Goal: Task Accomplishment & Management: Manage account settings

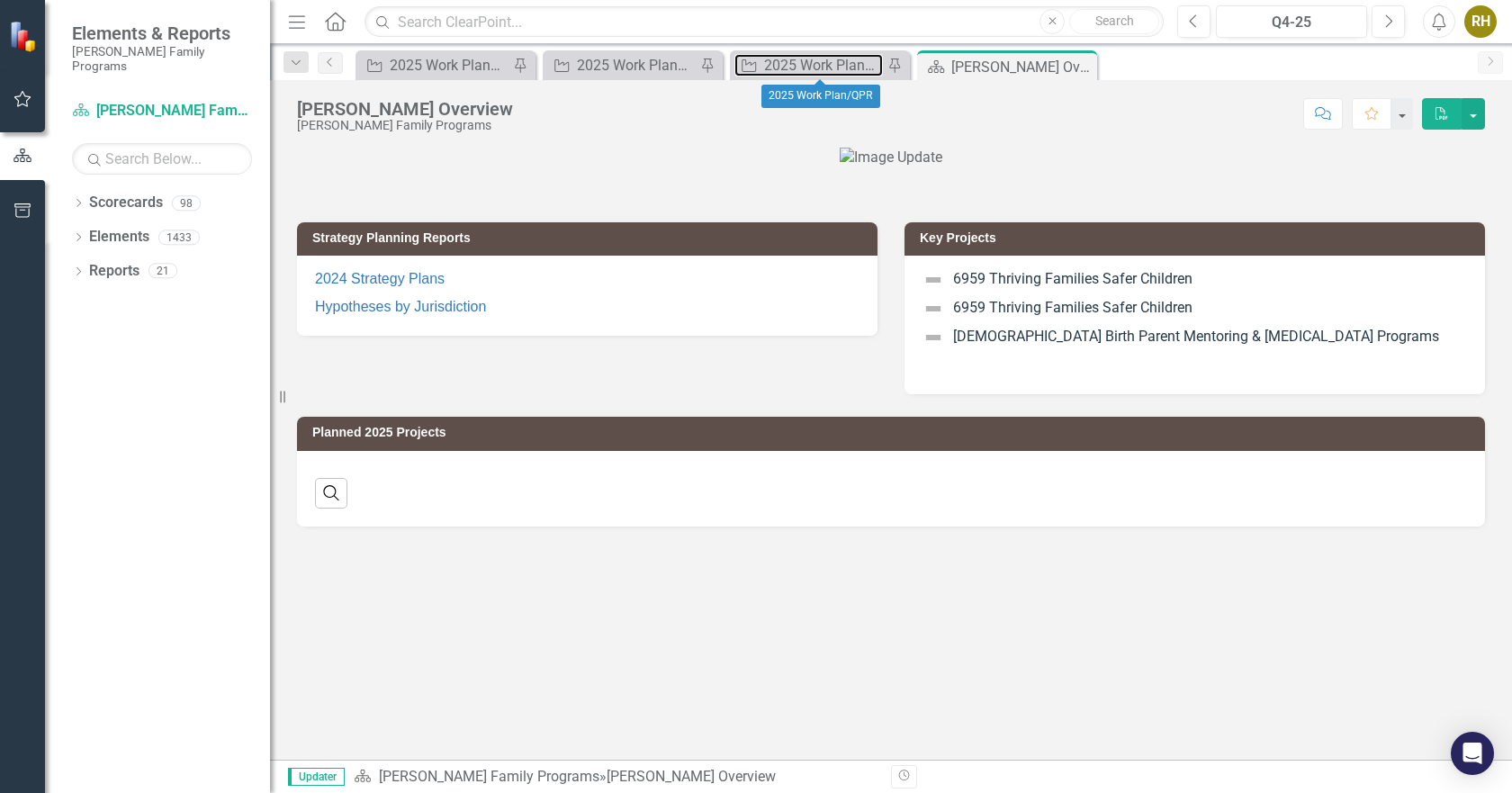
click at [790, 58] on div "2025 Work Plan/QPR" at bounding box center [823, 65] width 119 height 23
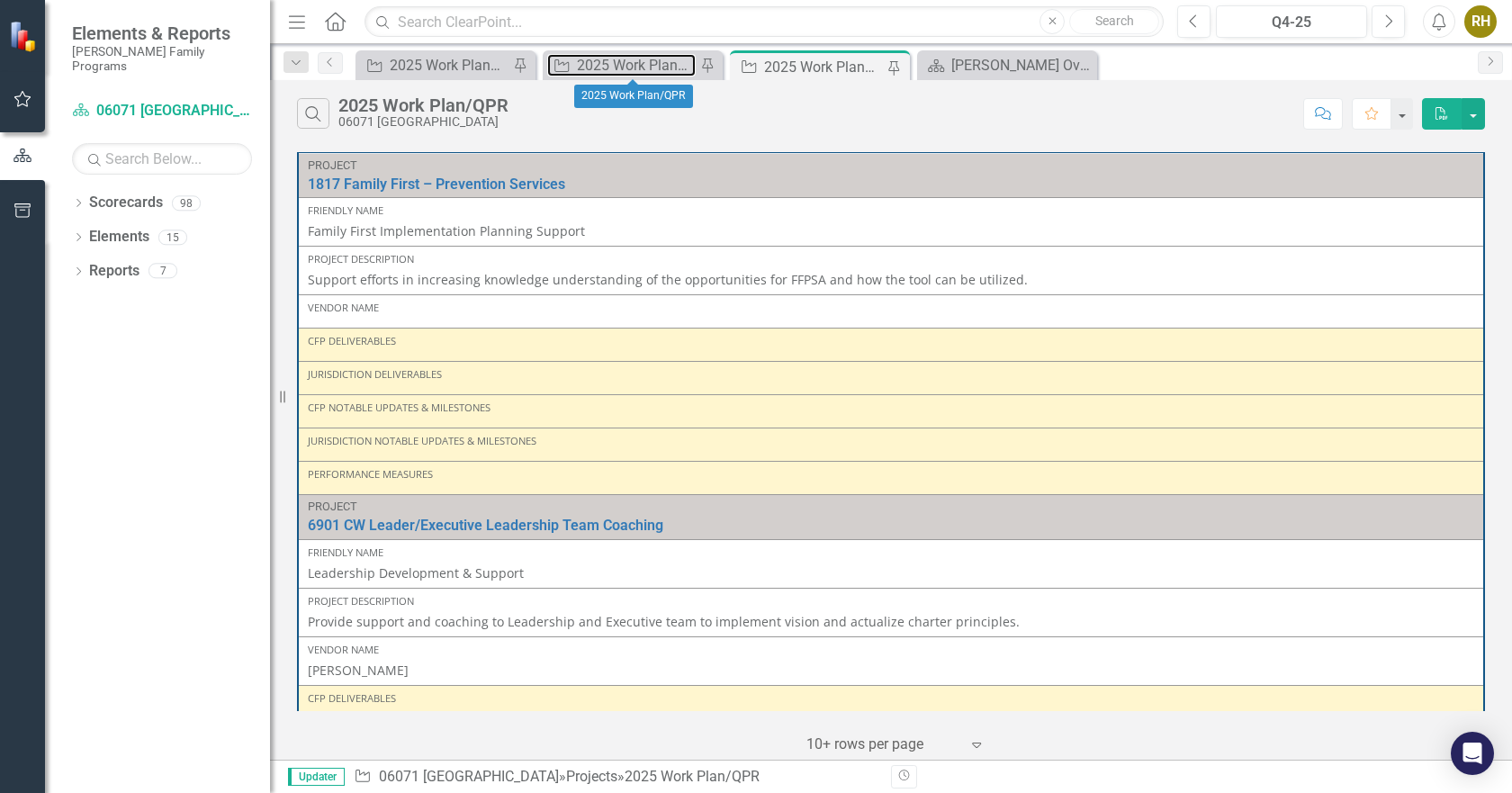
click at [622, 65] on div "2025 Work Plan/QPR" at bounding box center [636, 65] width 119 height 23
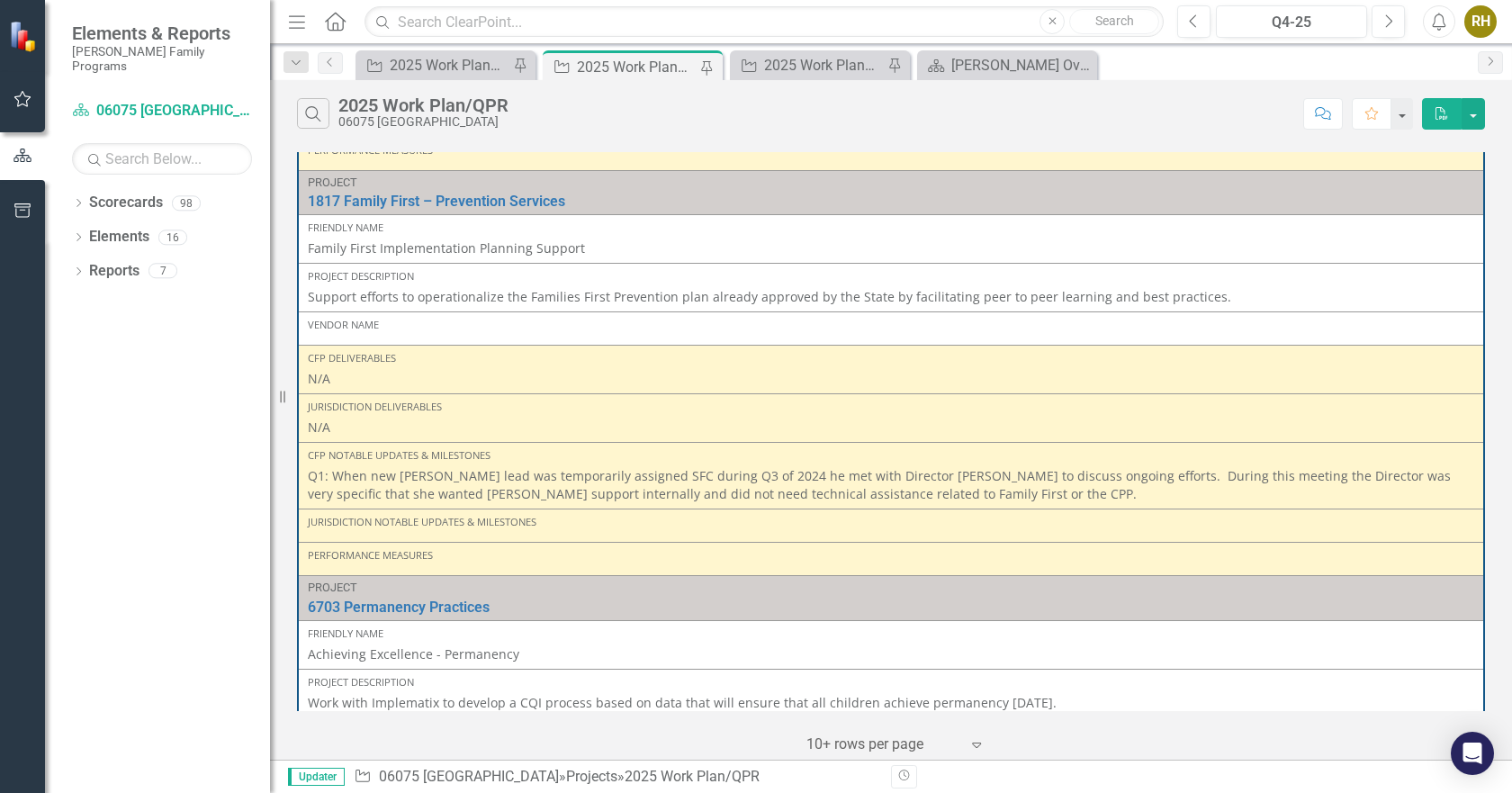
scroll to position [1076, 0]
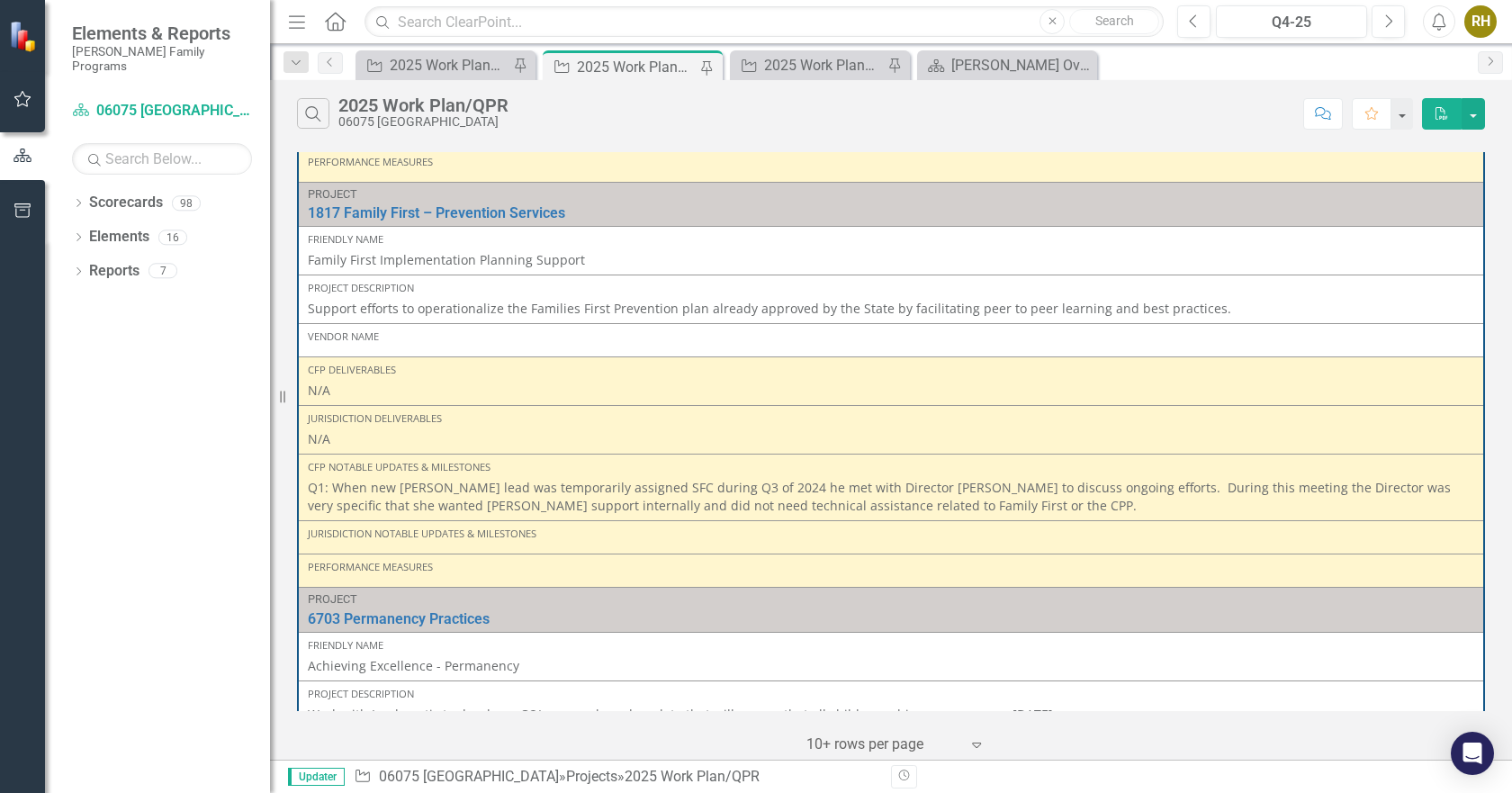
click at [908, 478] on p "Q1: When new [PERSON_NAME] lead was temporarily assigned SFC during Q3 of 2024 …" at bounding box center [890, 496] width 1166 height 36
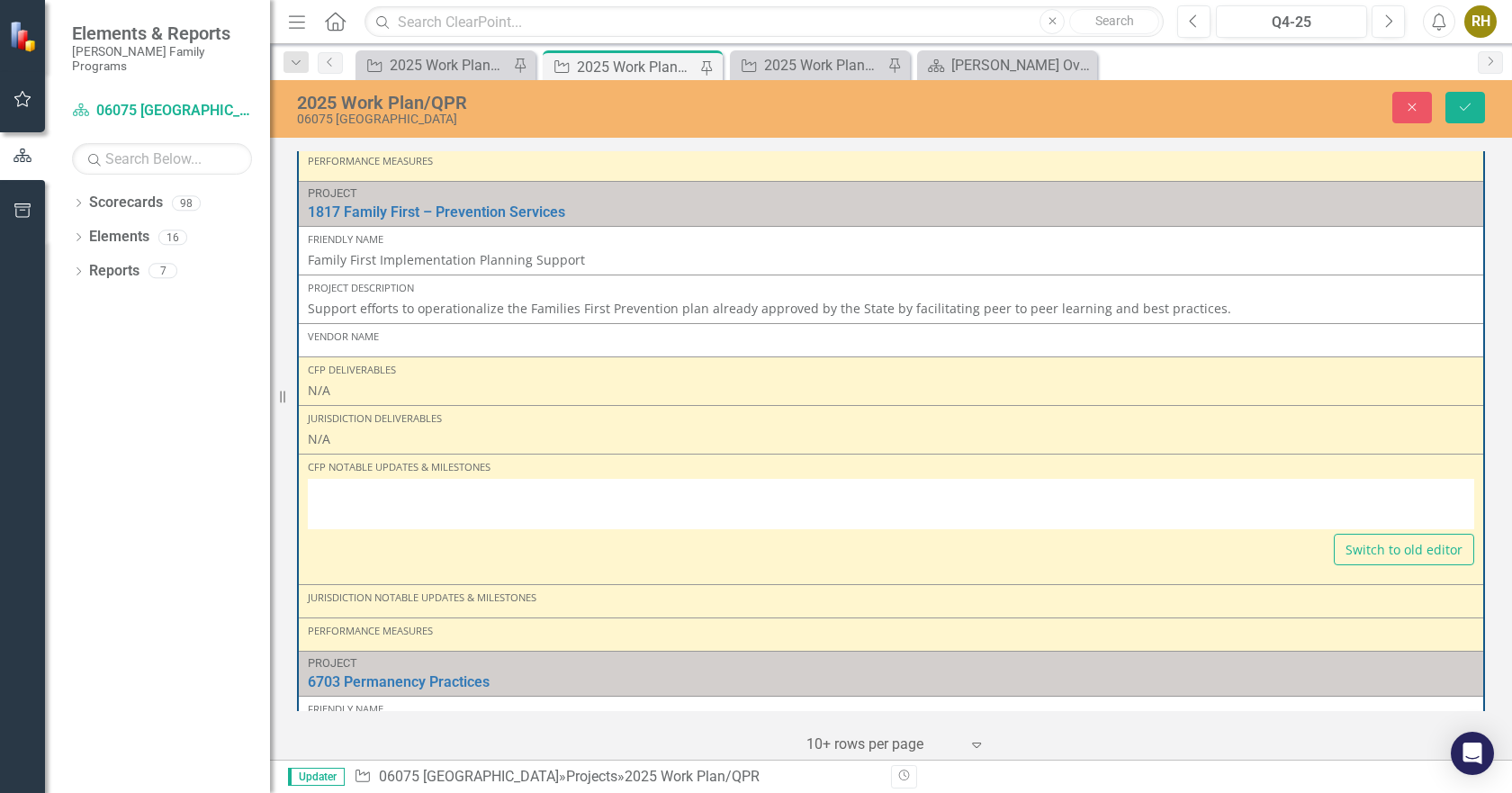
type textarea "<p>Q1: When new [PERSON_NAME] lead was temporarily assigned SFC during Q3 of 20…"
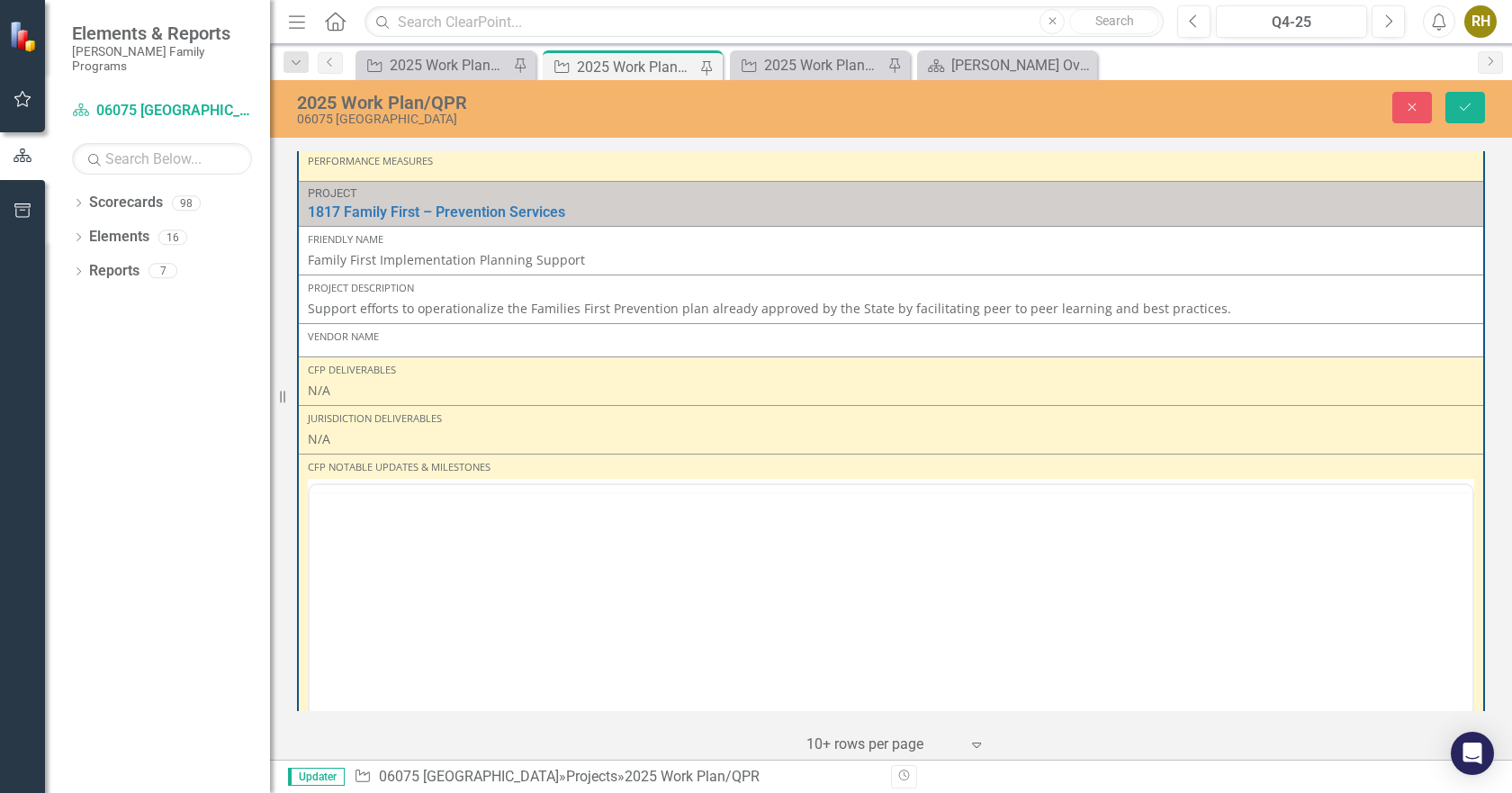
scroll to position [0, 0]
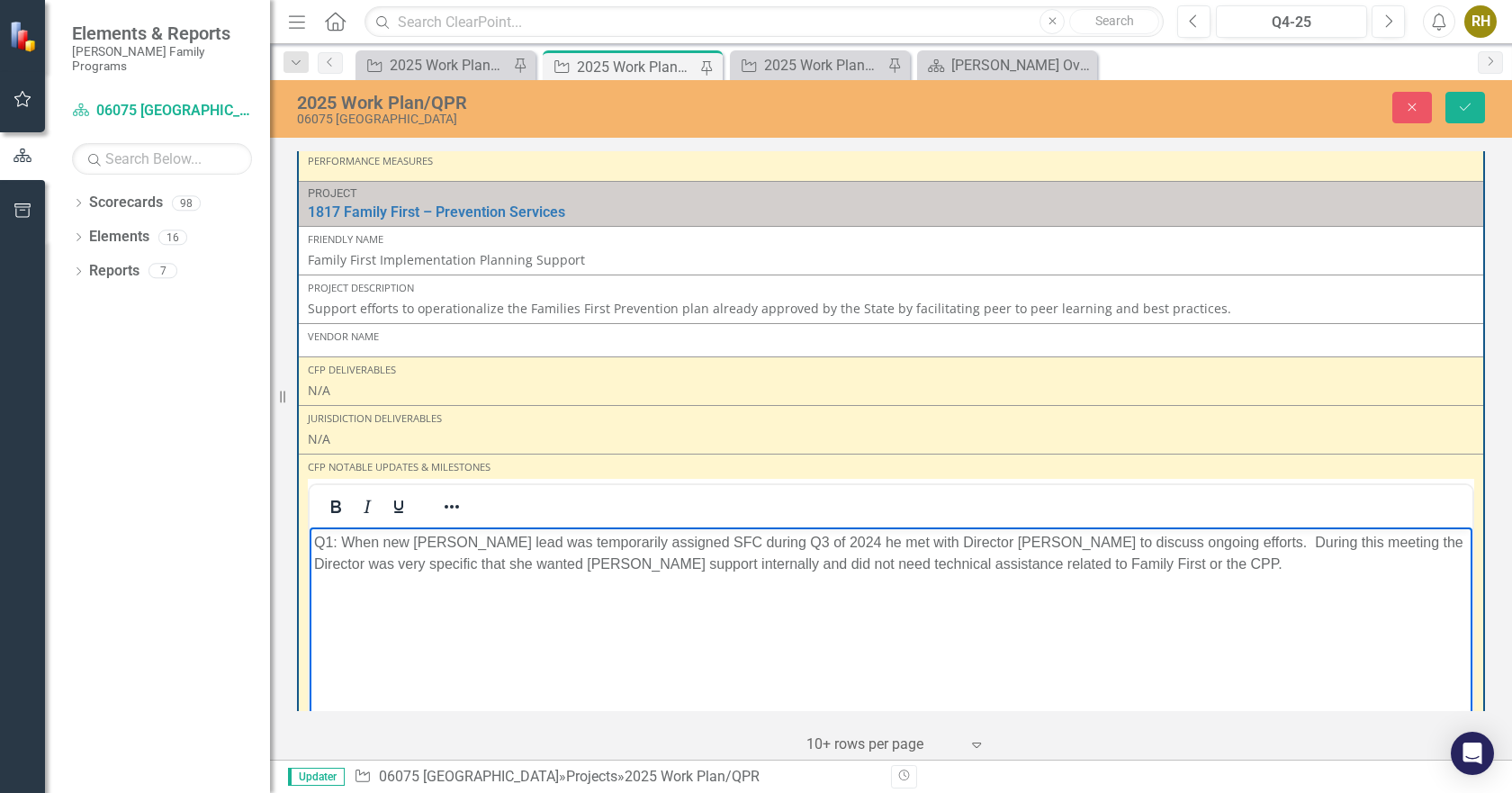
click at [1114, 566] on p "Q1: When new [PERSON_NAME] lead was temporarily assigned SFC during Q3 of 2024 …" at bounding box center [890, 551] width 1154 height 43
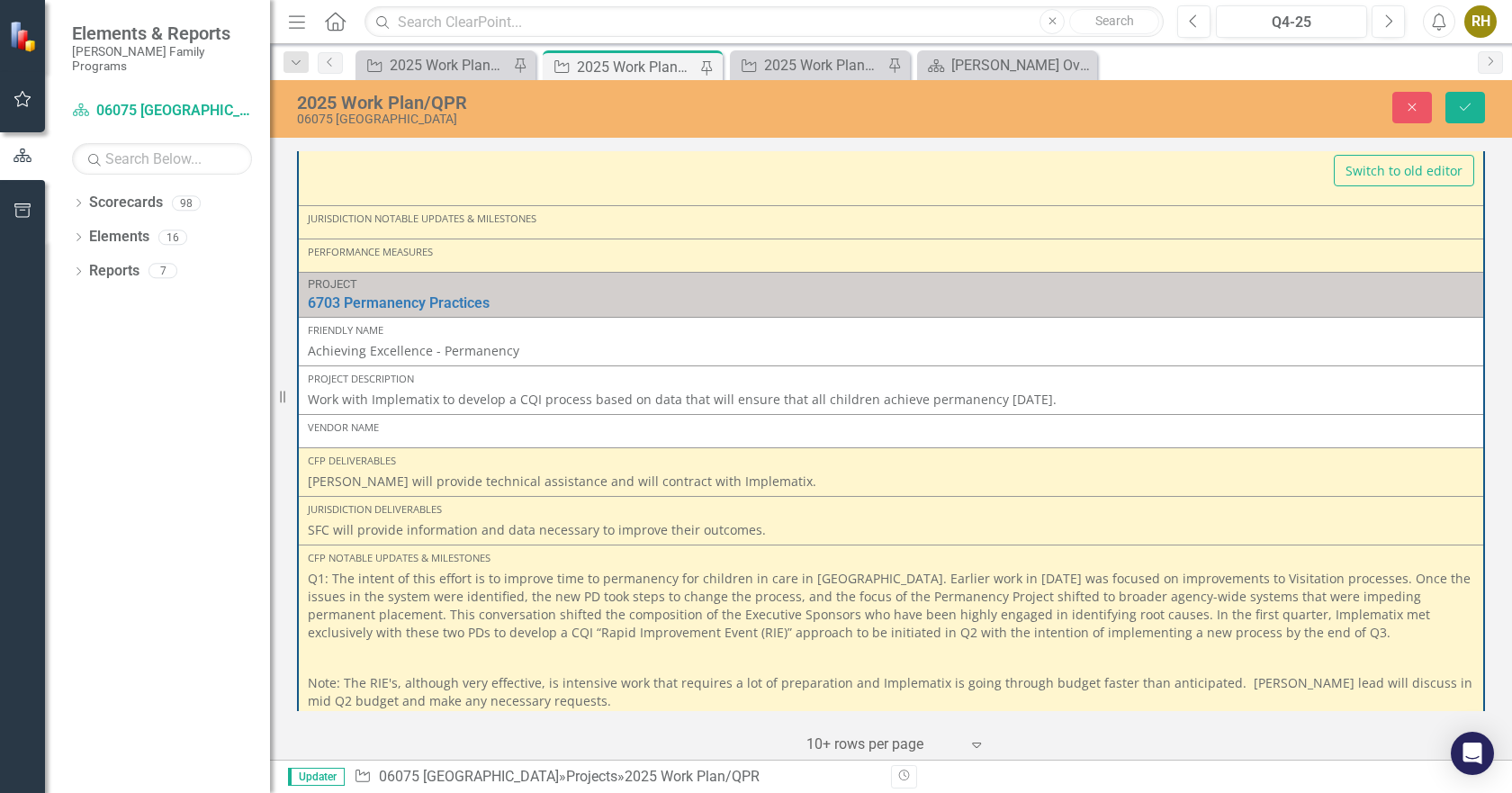
scroll to position [1783, 0]
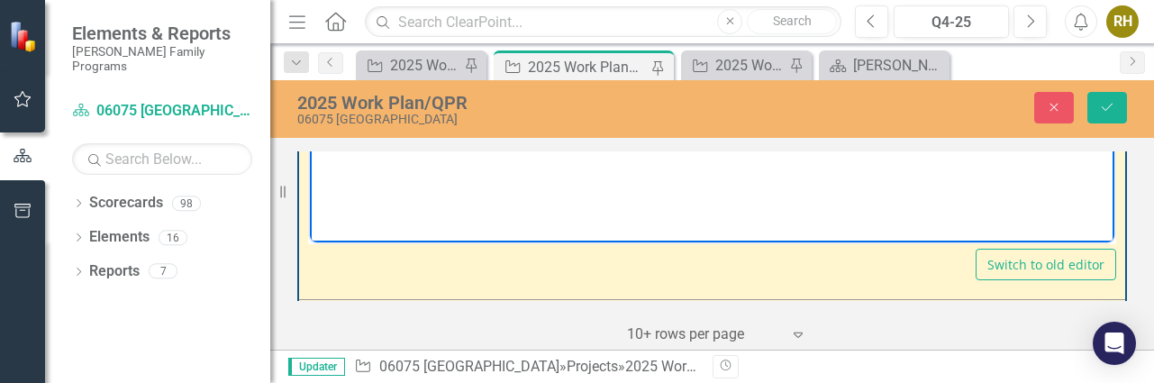
click at [1139, 195] on div "Project 6906 Continuous Quality Improvement Link Open Element Friendly Name Ach…" at bounding box center [712, 248] width 884 height 203
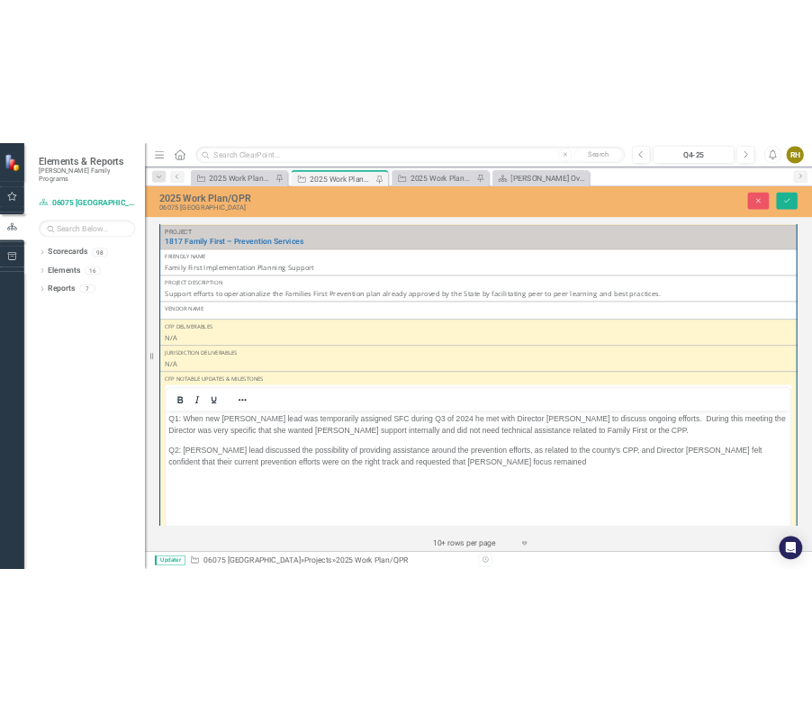
scroll to position [1111, 0]
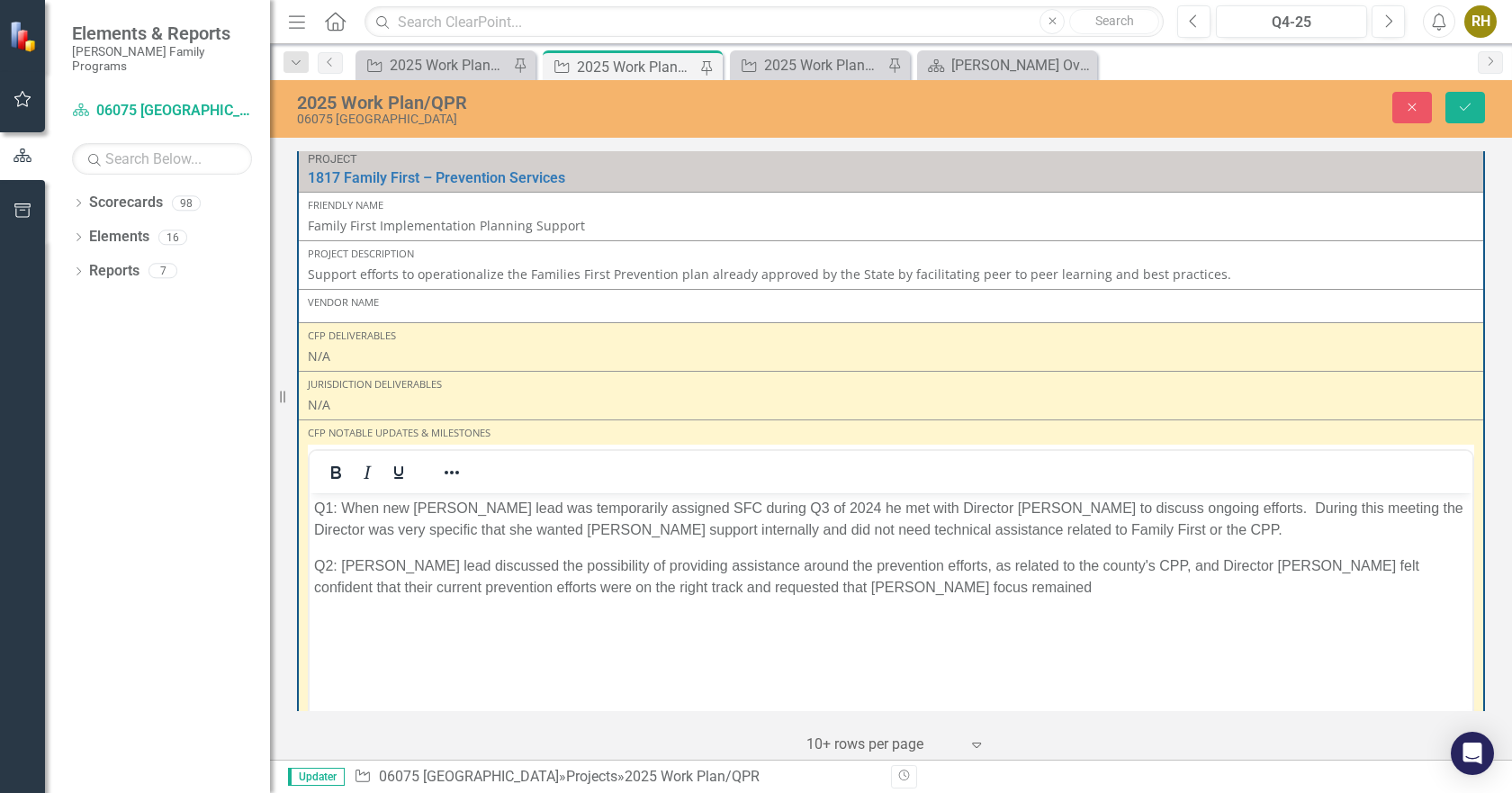
click at [901, 591] on p "Q2: [PERSON_NAME] lead discussed the possibility of providing assistance around…" at bounding box center [890, 575] width 1154 height 43
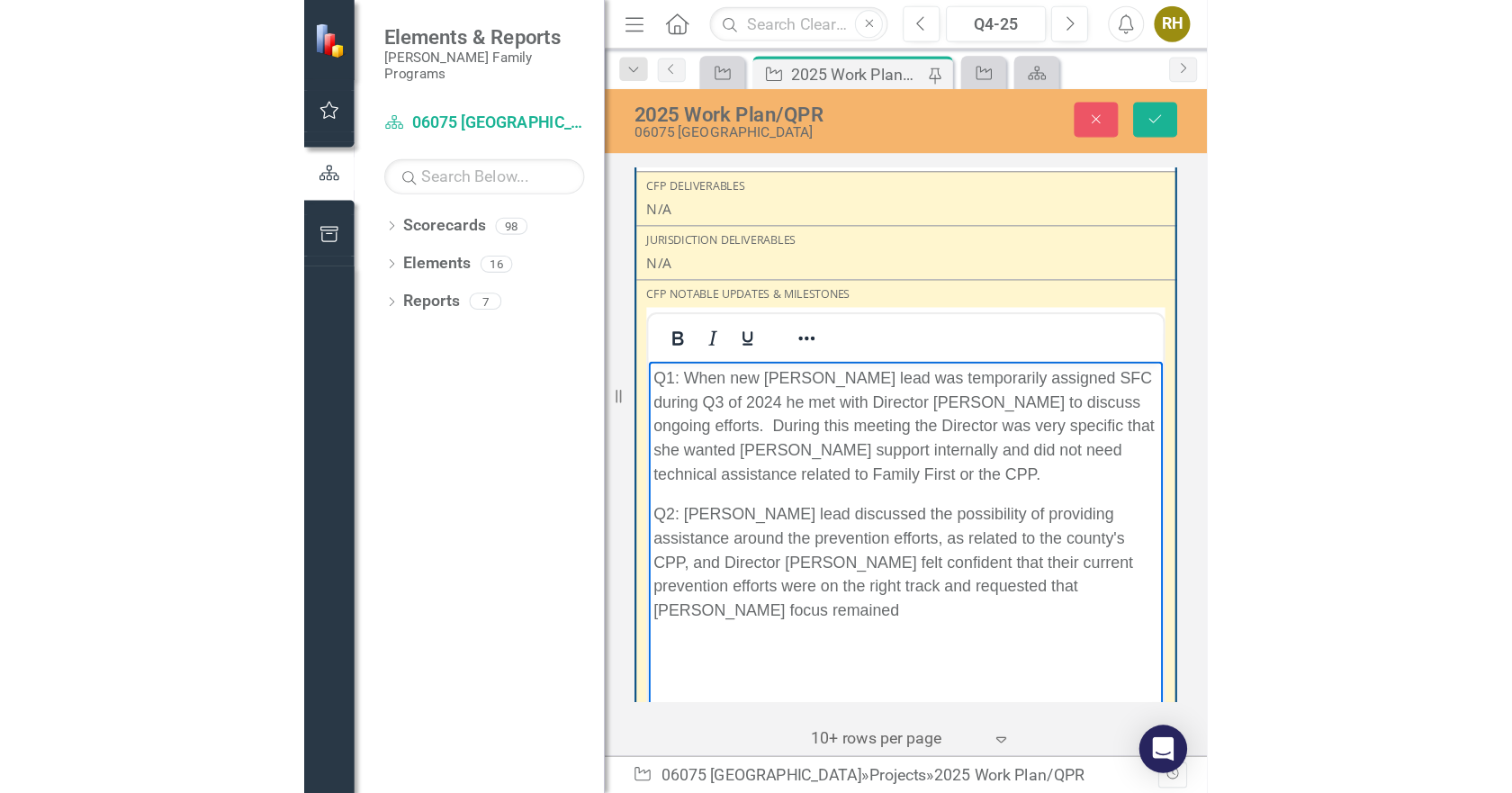
scroll to position [1750, 0]
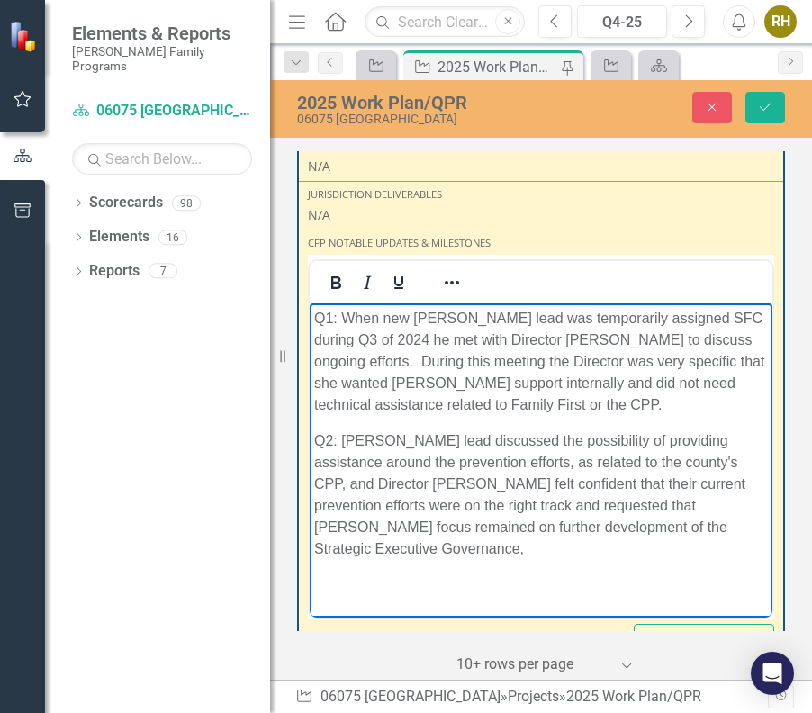
click at [697, 525] on p "Q2: [PERSON_NAME] lead discussed the possibility of providing assistance around…" at bounding box center [541, 495] width 454 height 130
click at [585, 555] on p "Q2: [PERSON_NAME] lead discussed the possibility of providing assistance around…" at bounding box center [541, 505] width 454 height 151
click at [679, 518] on p "Q2: [PERSON_NAME] lead discussed the possibility of providing assistance around…" at bounding box center [541, 505] width 454 height 151
click at [723, 549] on p "Q2: [PERSON_NAME] lead discussed the possibility of providing assistance around…" at bounding box center [541, 505] width 454 height 151
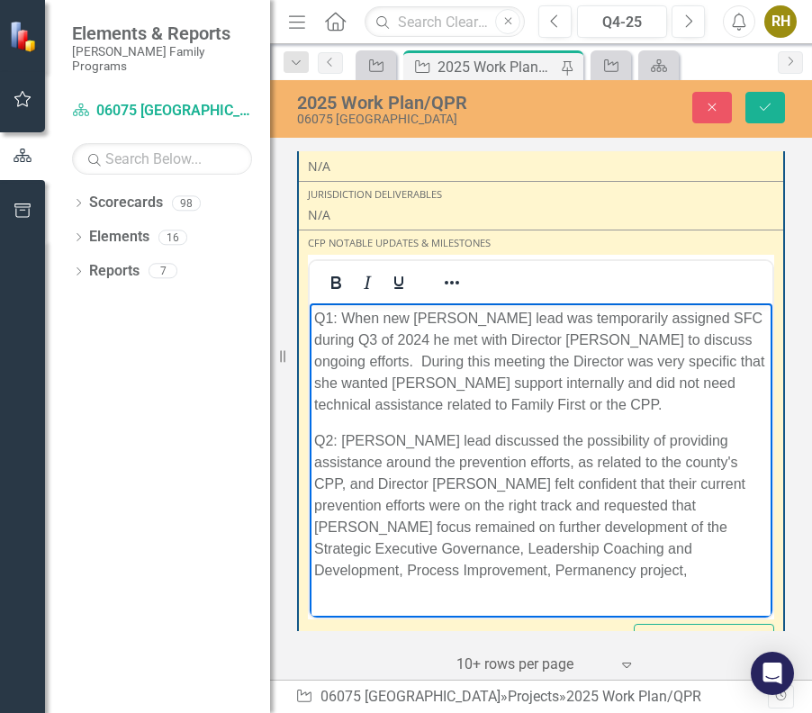
click at [613, 558] on p "Q2: [PERSON_NAME] lead discussed the possibility of providing assistance around…" at bounding box center [541, 505] width 454 height 151
click at [316, 570] on p "Q2: [PERSON_NAME] lead discussed the possibility of providing assistance around…" at bounding box center [541, 505] width 454 height 151
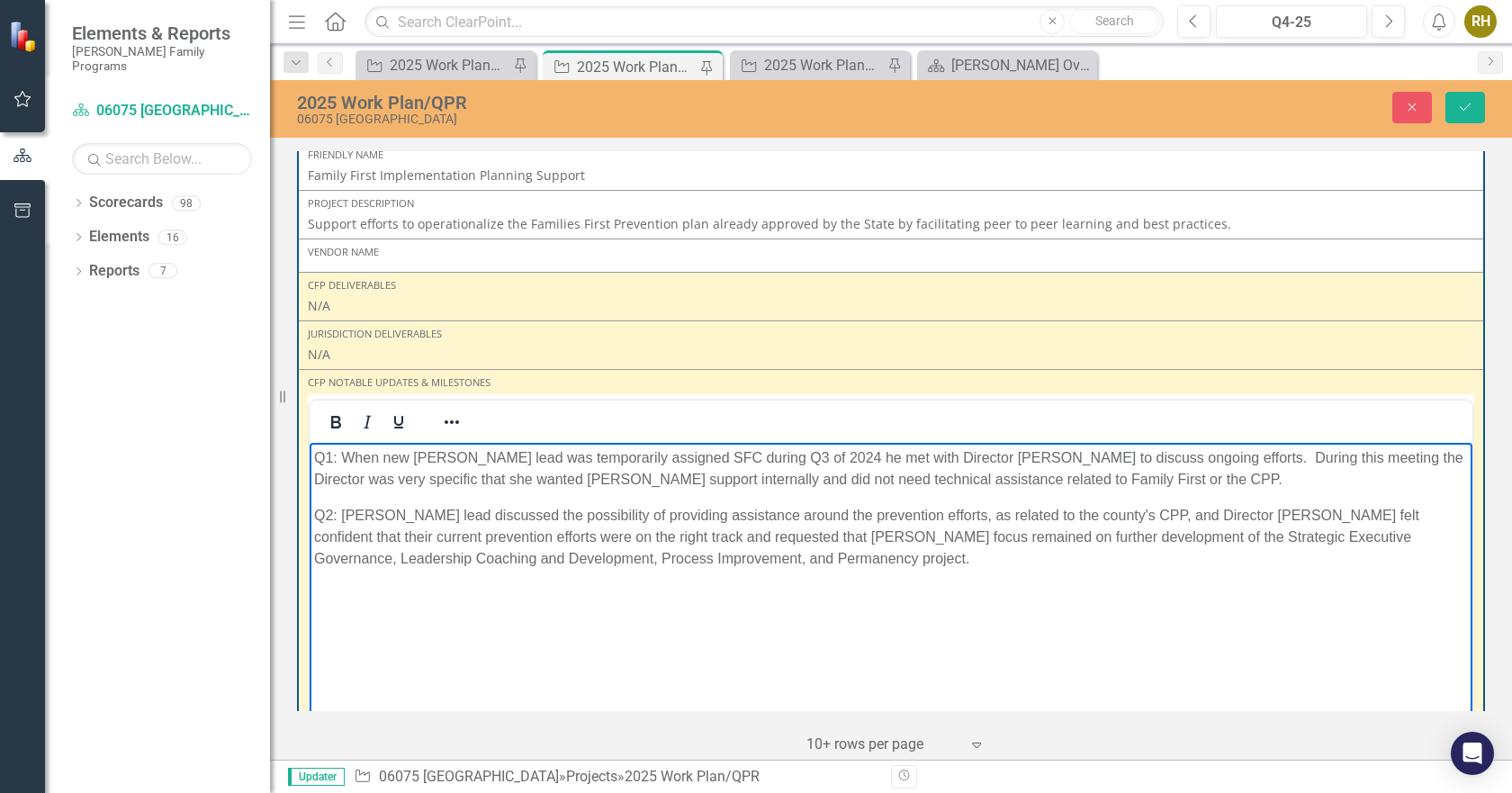
scroll to position [1133, 0]
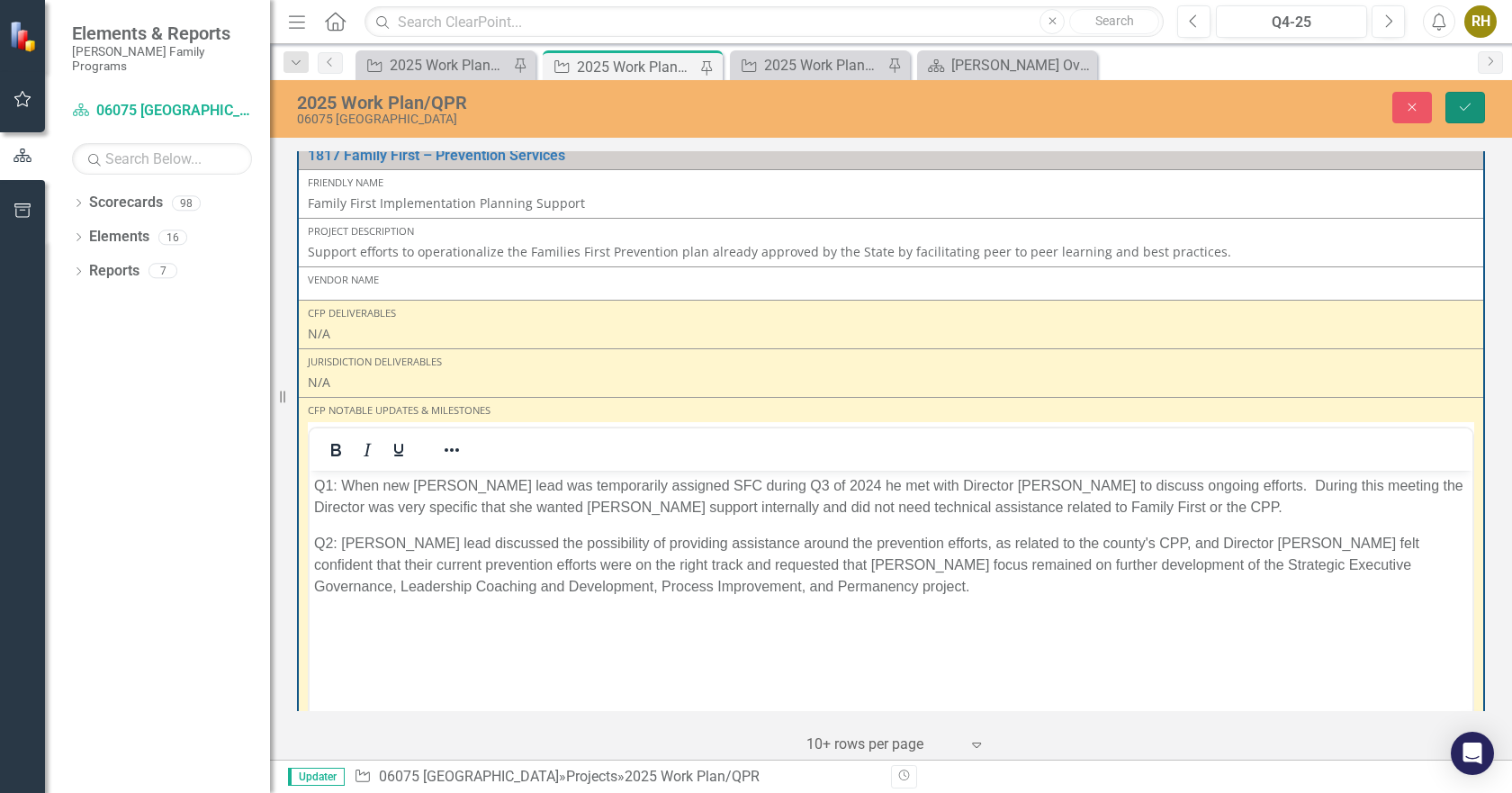
click at [1469, 104] on icon "Save" at bounding box center [1465, 107] width 16 height 13
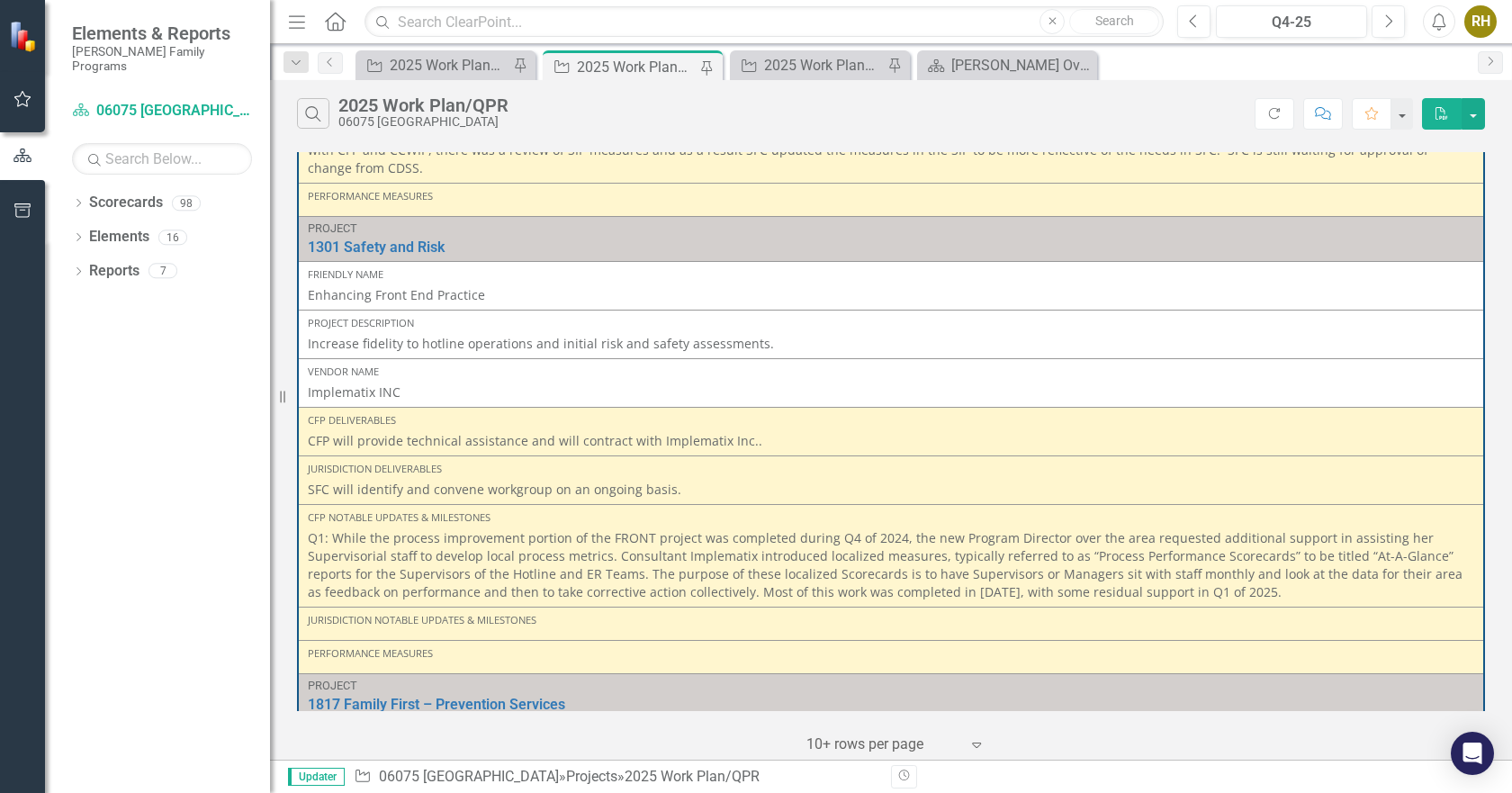
scroll to position [580, 0]
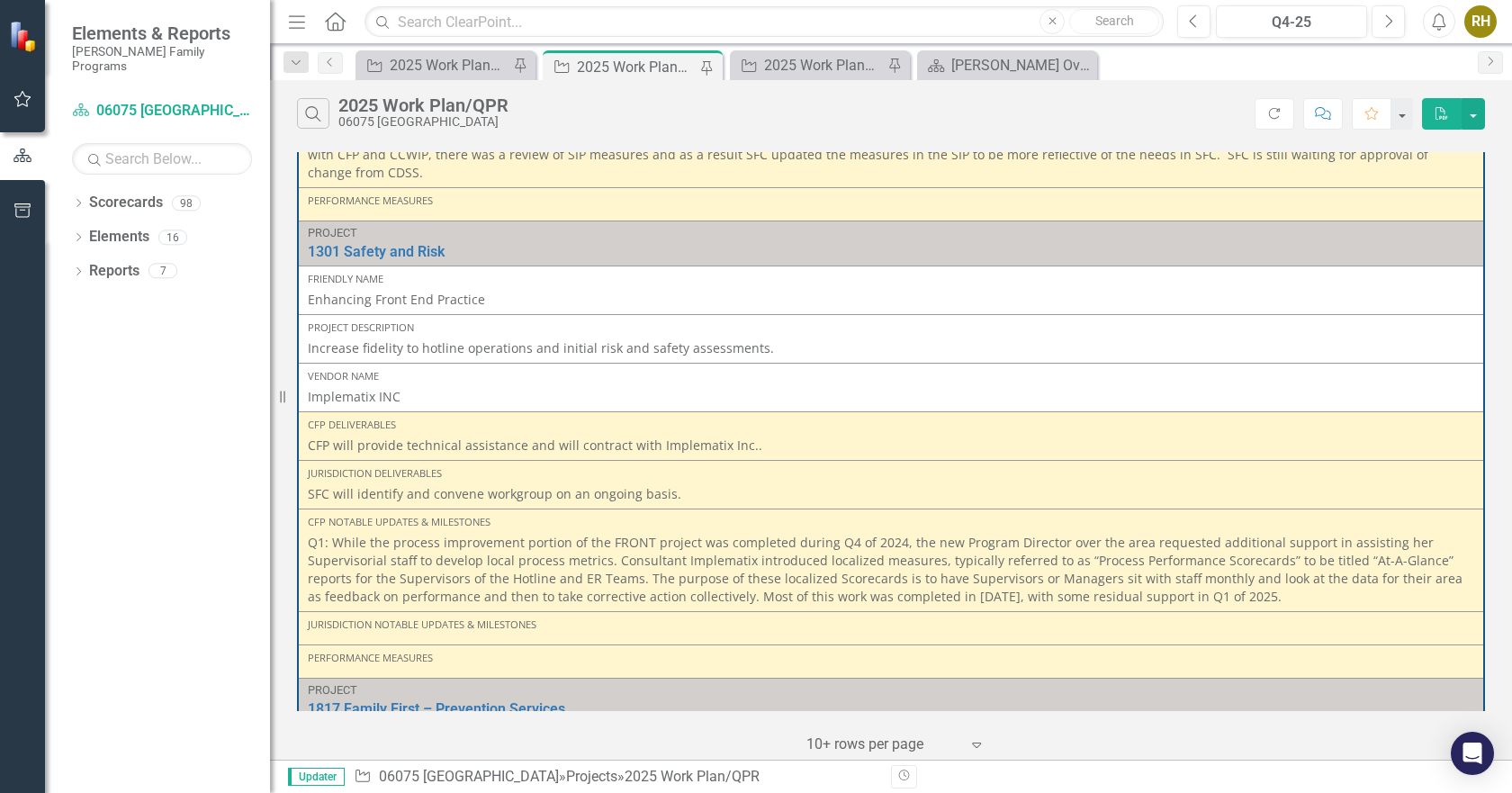
click at [1245, 558] on p "Q1: While the process improvement portion of the FRONT project was completed du…" at bounding box center [890, 569] width 1166 height 72
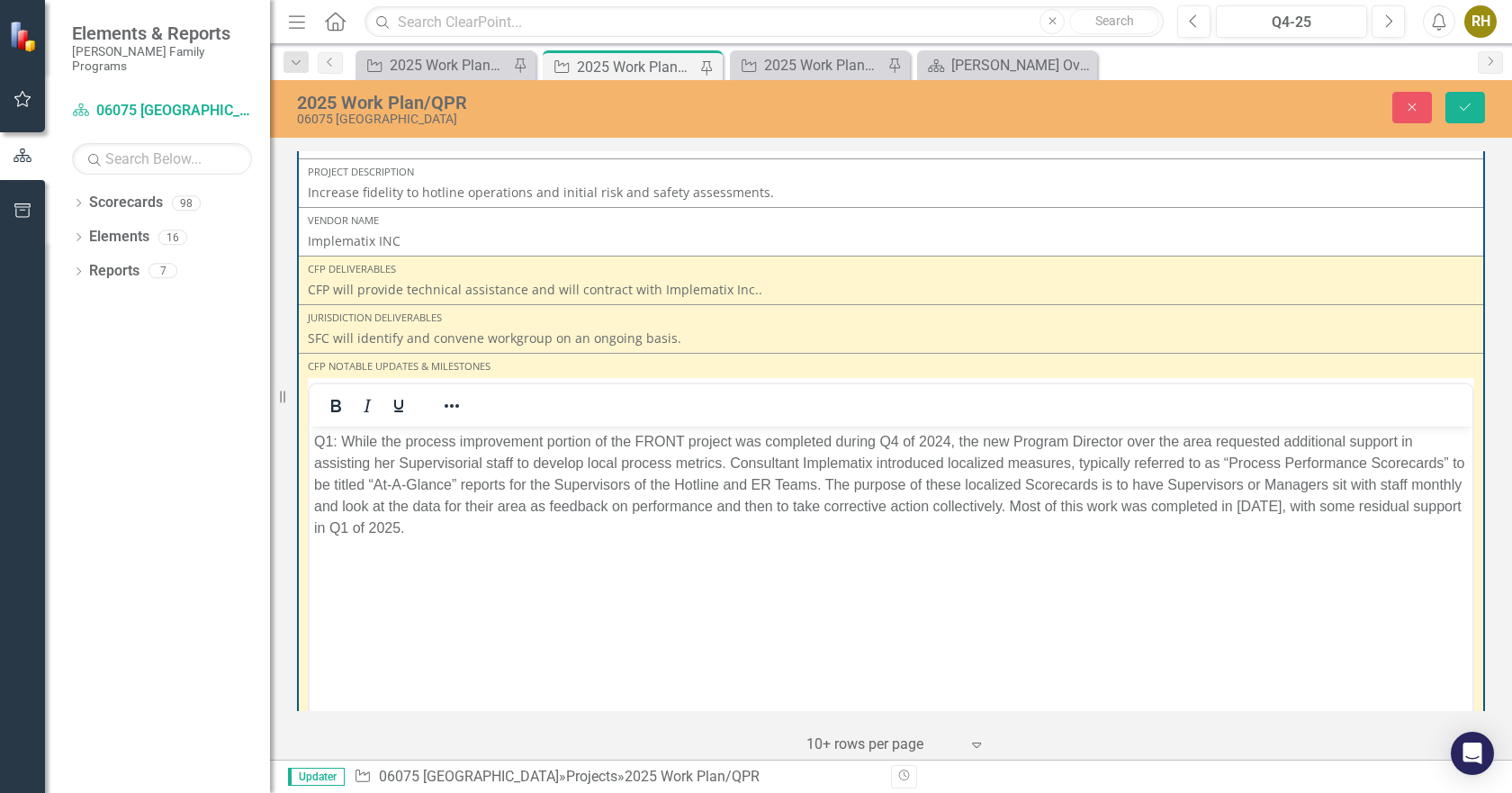
scroll to position [749, 0]
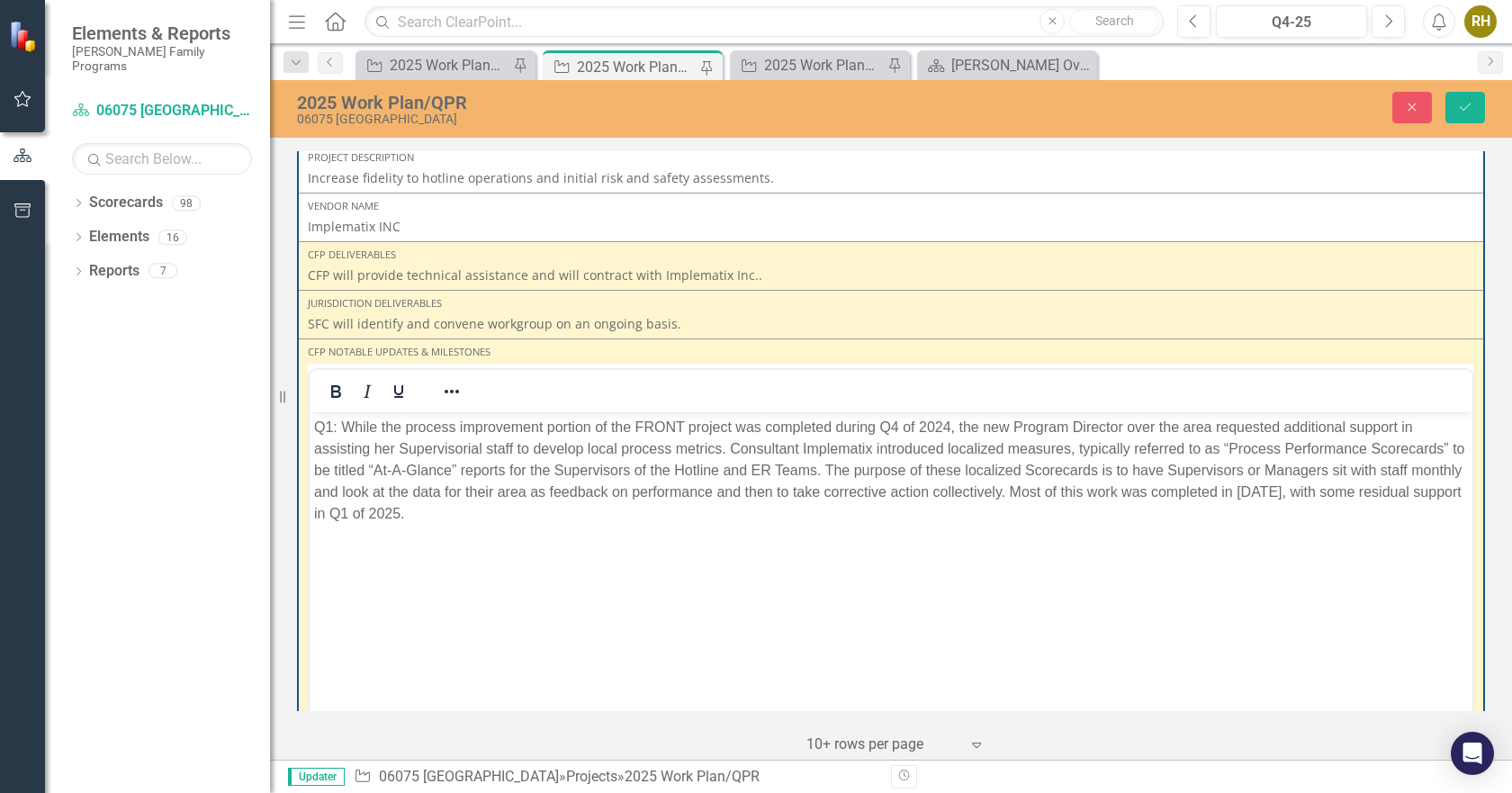
click at [342, 547] on body "Q1: While the process improvement portion of the FRONT project was completed du…" at bounding box center [891, 547] width 1163 height 270
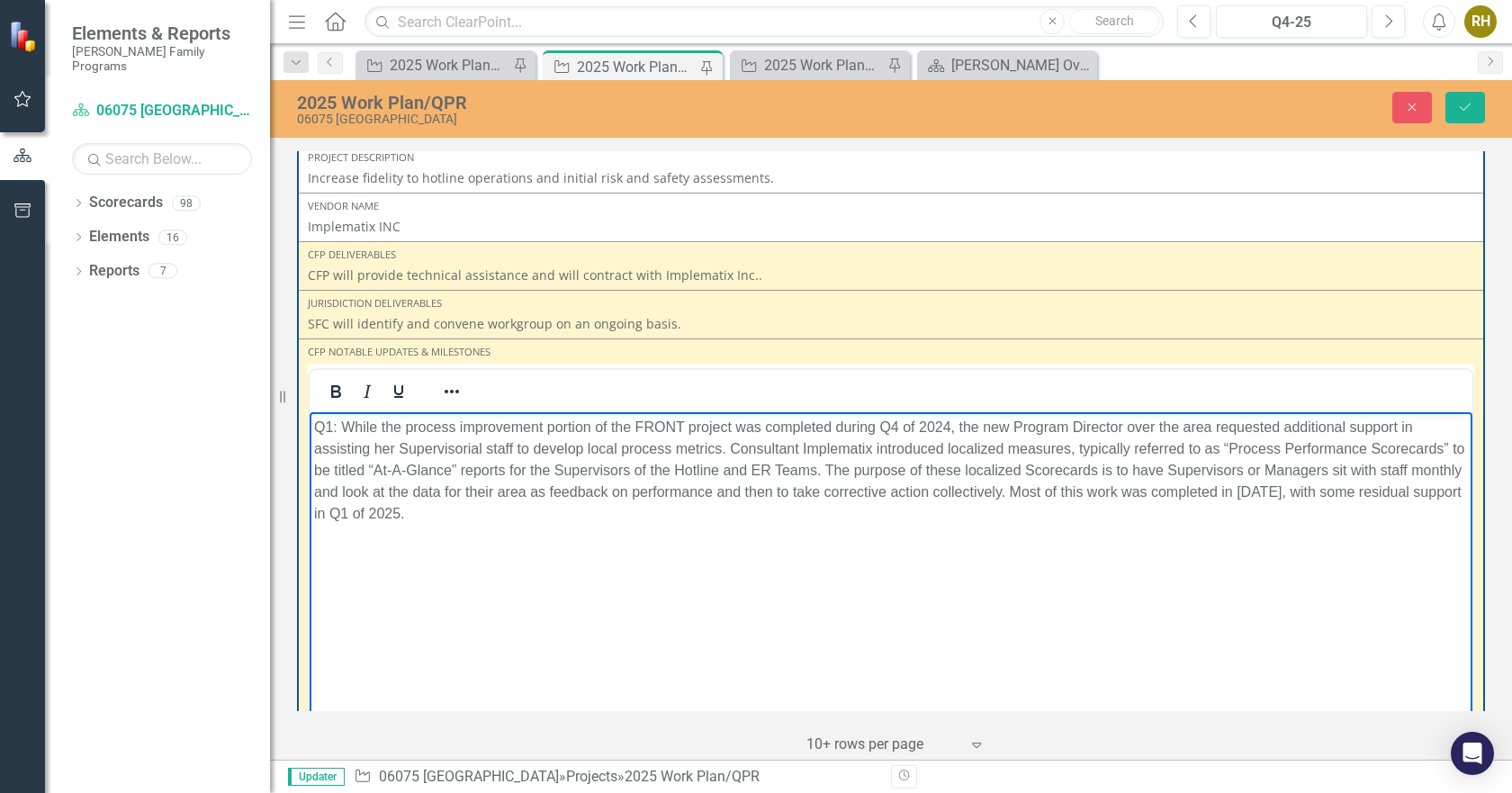
click at [462, 508] on p "Q1: While the process improvement portion of the FRONT project was completed du…" at bounding box center [890, 470] width 1154 height 108
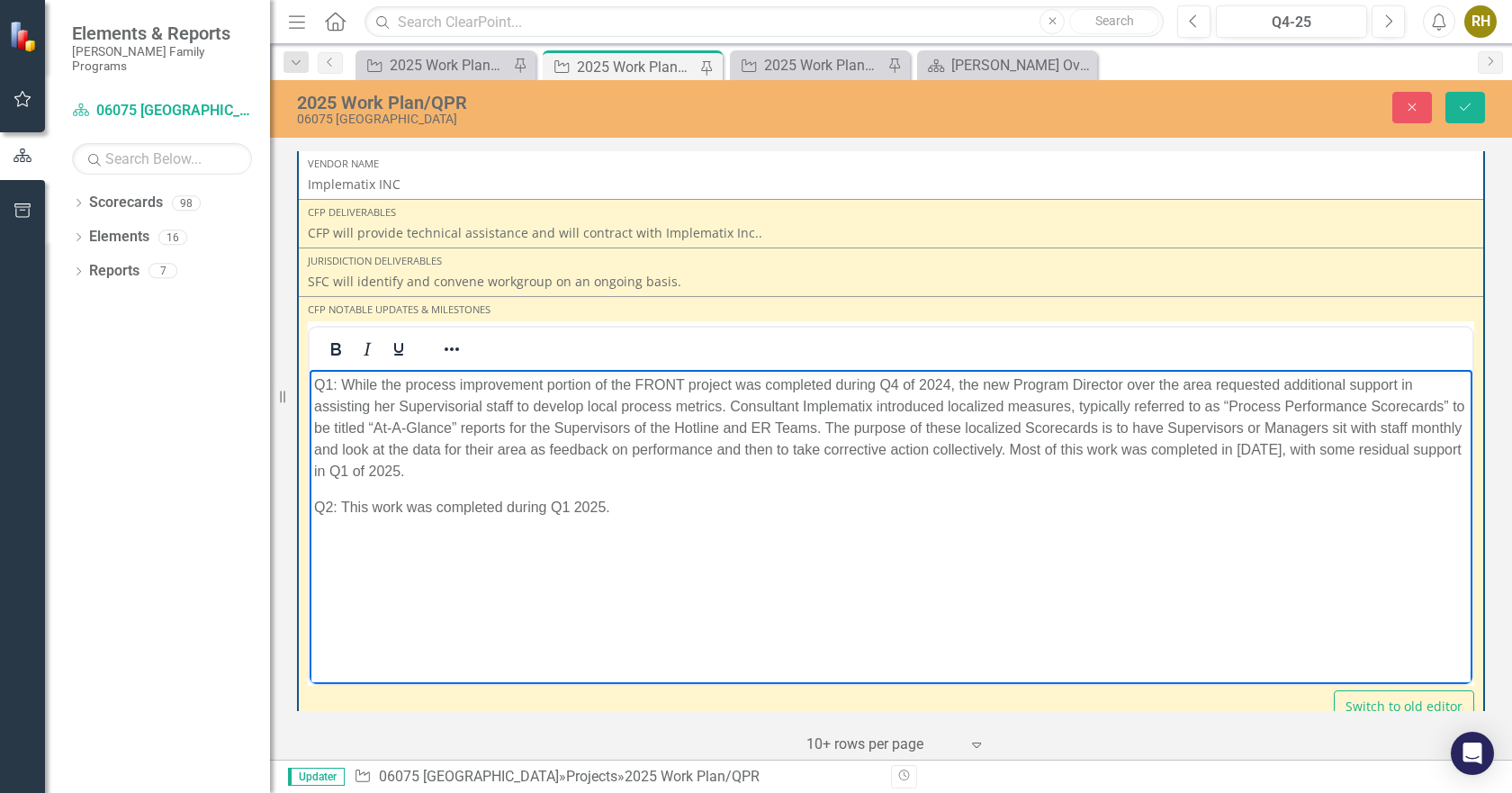
scroll to position [666, 0]
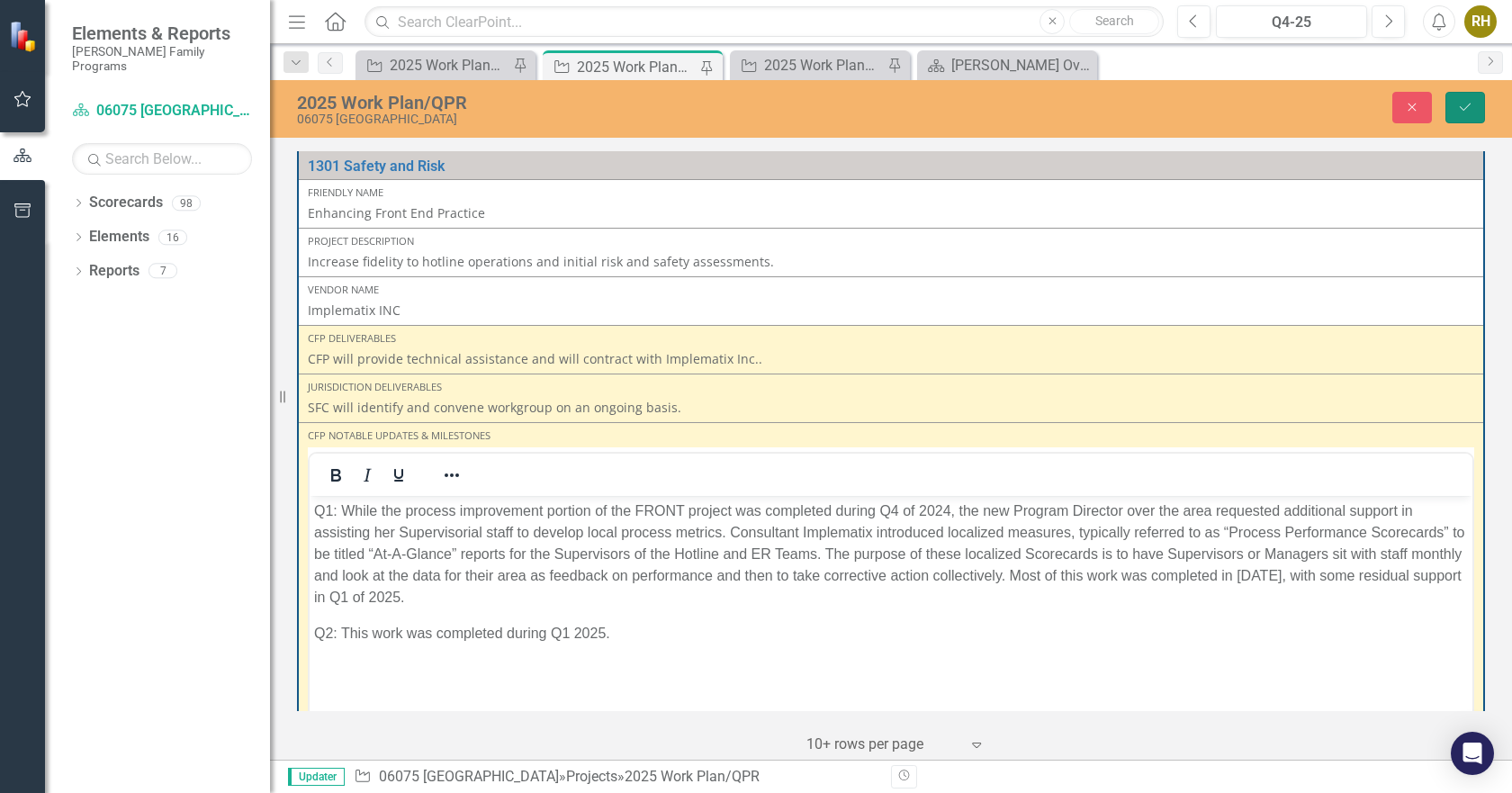
click at [1468, 105] on icon "Save" at bounding box center [1465, 107] width 16 height 13
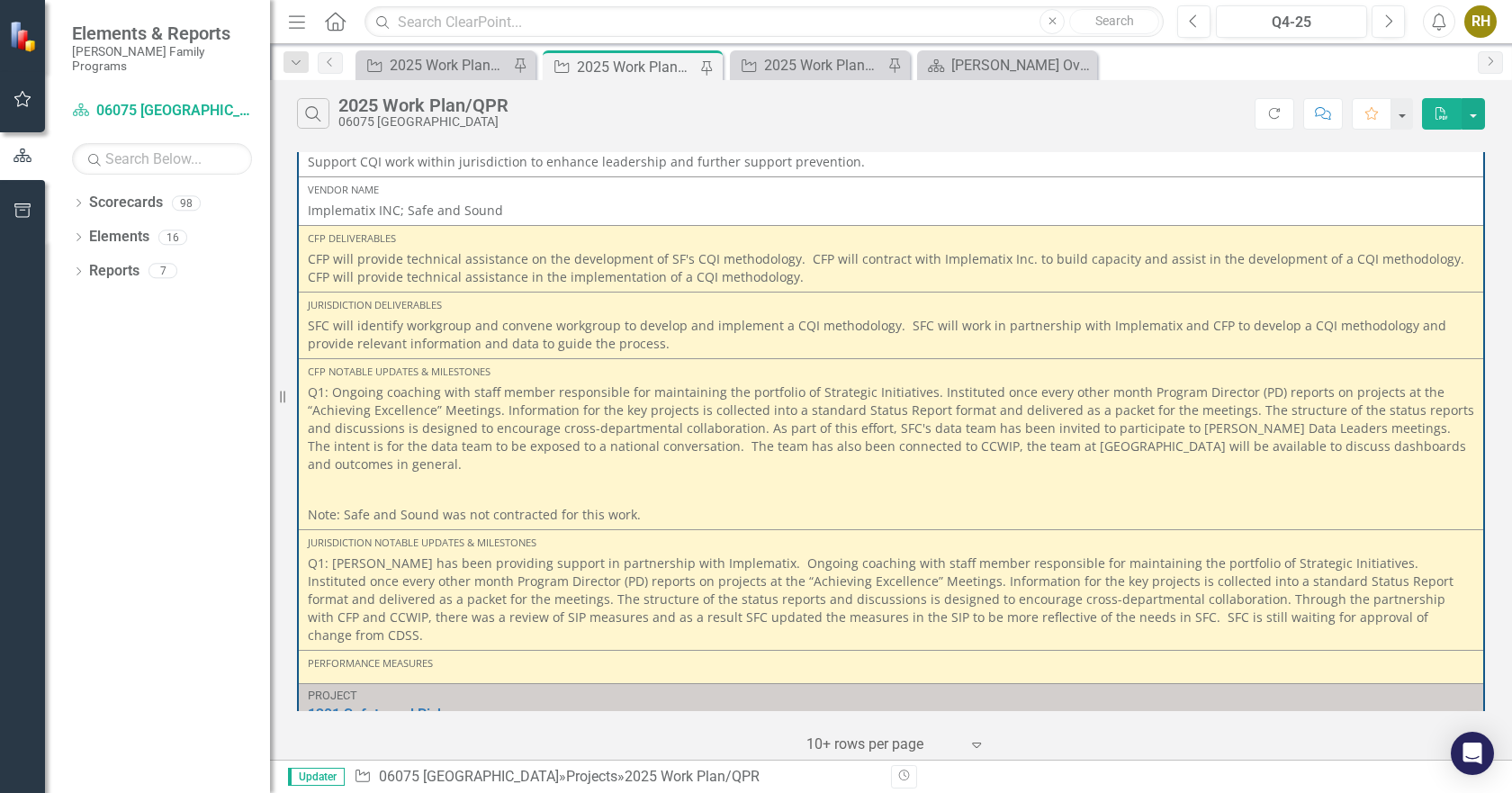
scroll to position [201, 0]
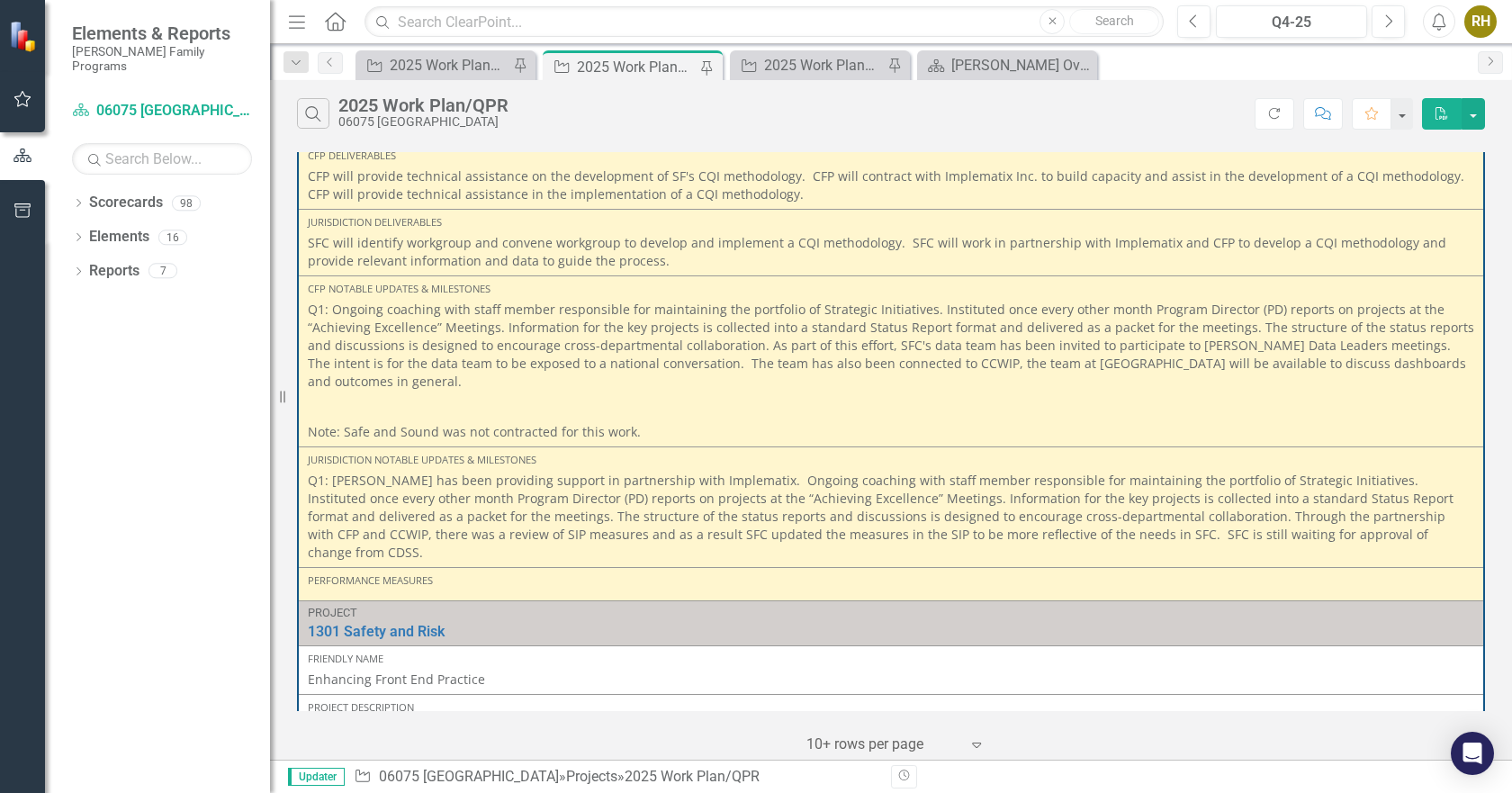
click at [1350, 519] on p "Q1: [PERSON_NAME] has been providing support in partnership with Implematix. On…" at bounding box center [890, 516] width 1166 height 90
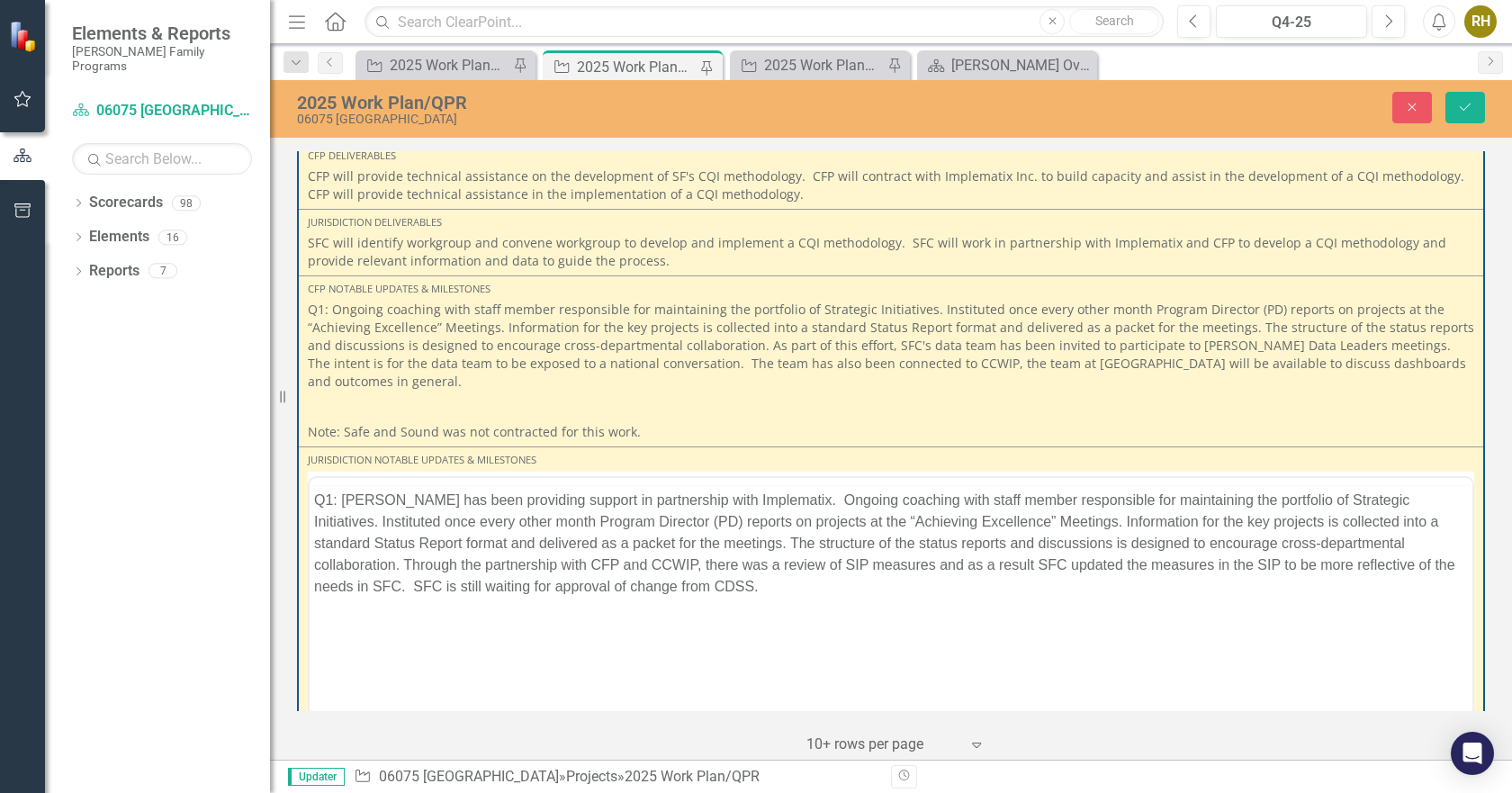
scroll to position [0, 0]
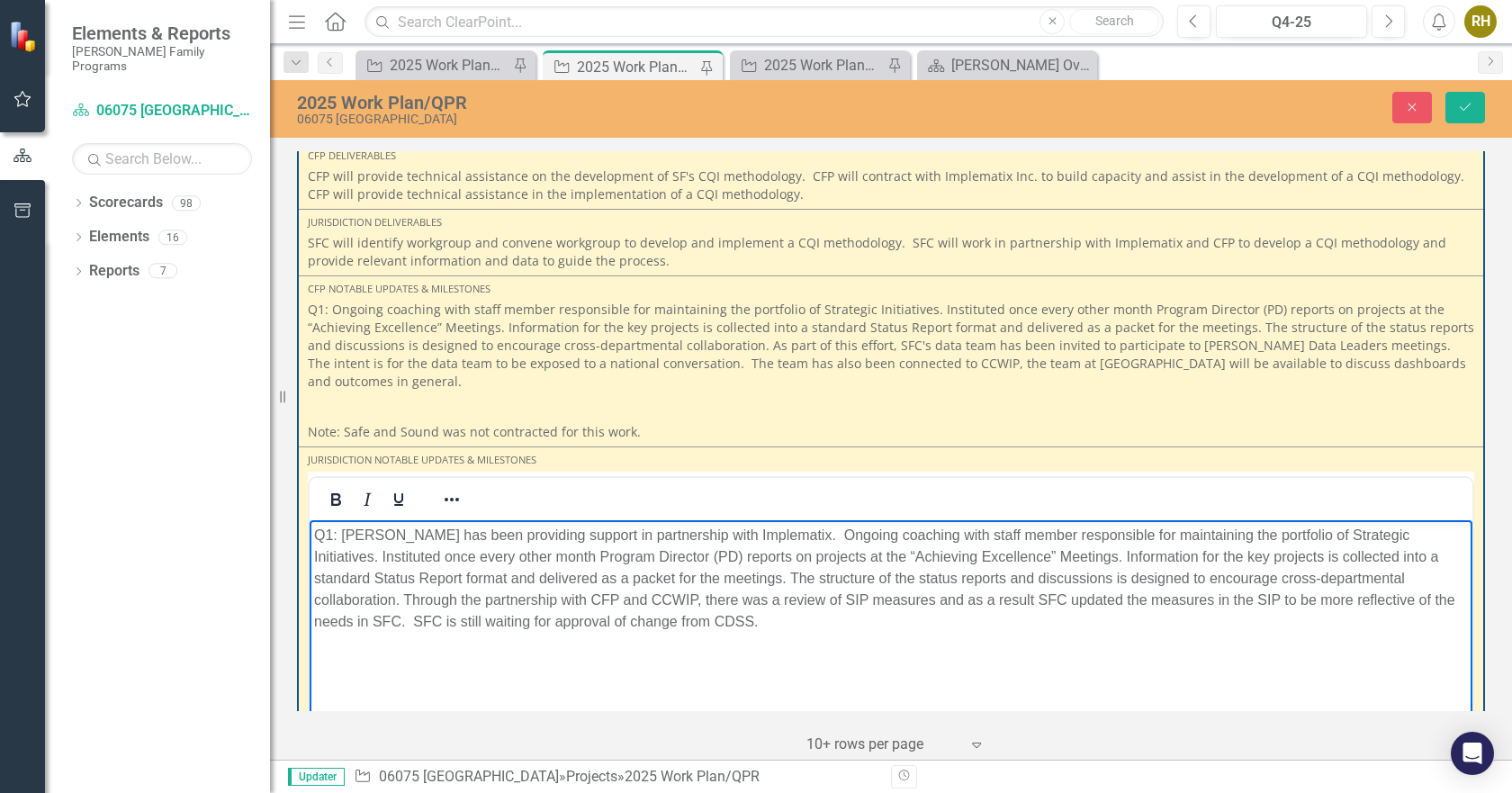
click at [756, 633] on body "Q1: [PERSON_NAME] has been providing support in partnership with Implematix. On…" at bounding box center [891, 654] width 1163 height 270
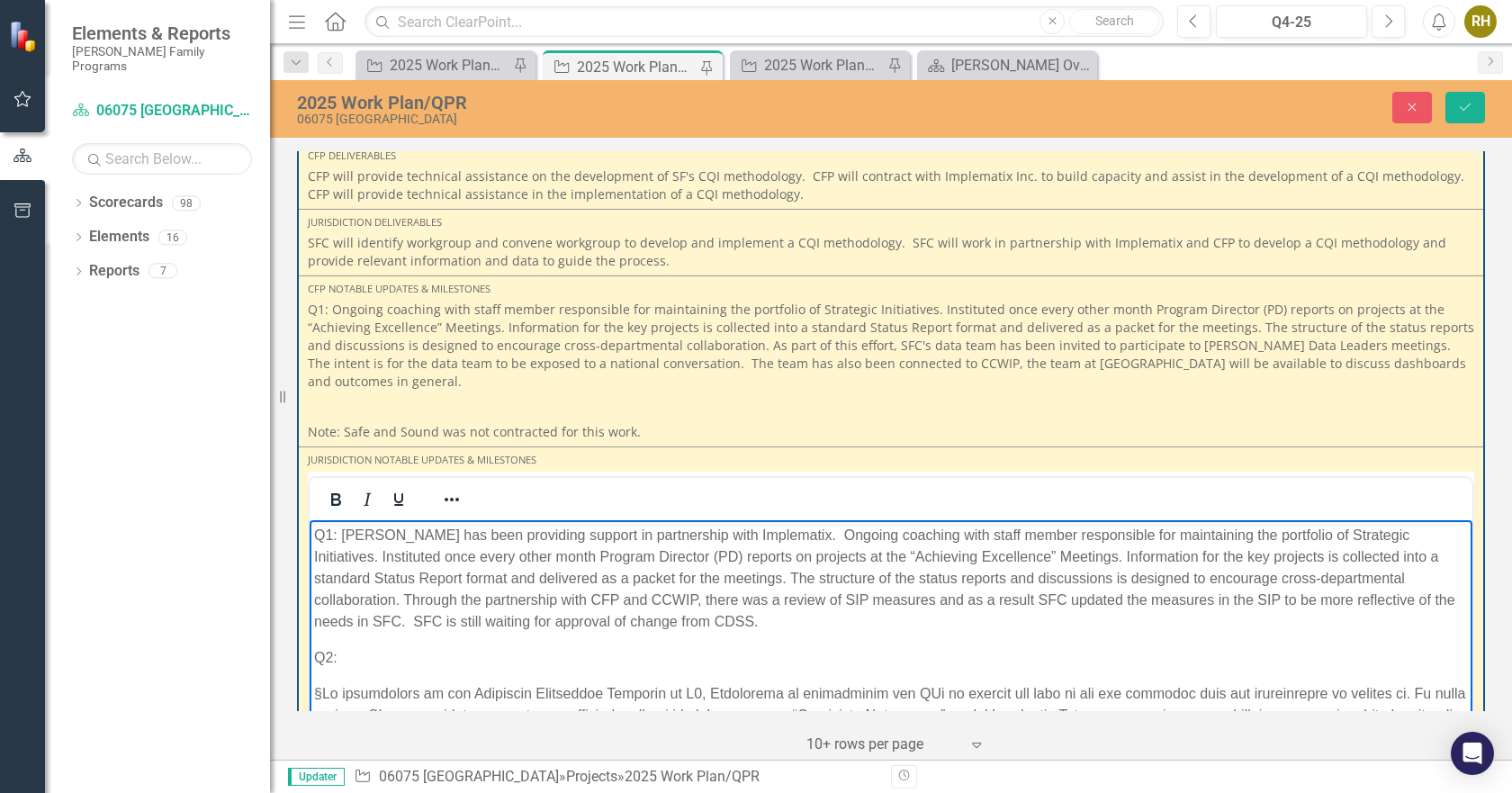
scroll to position [288, 0]
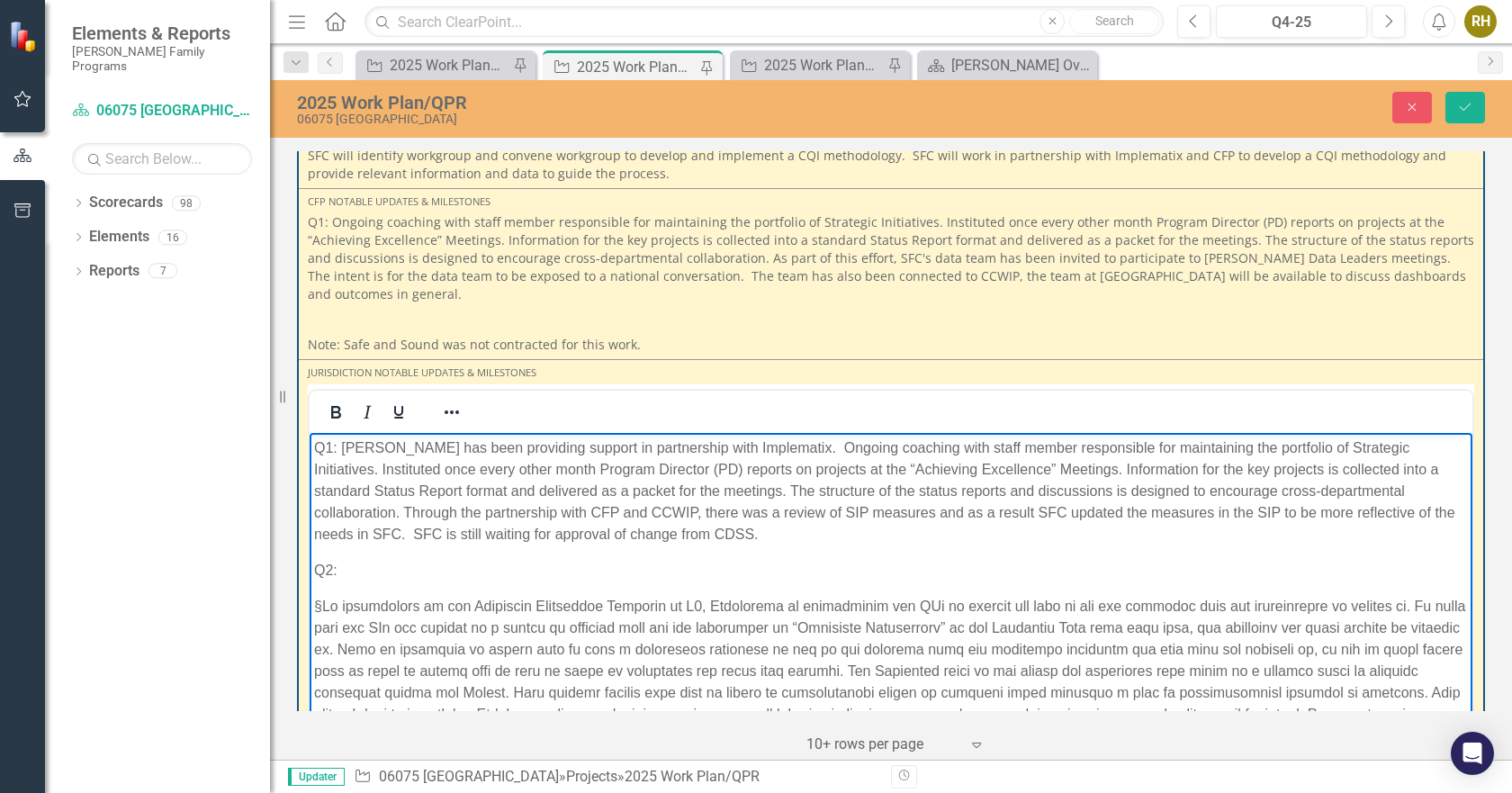
click at [328, 598] on p "§" at bounding box center [890, 669] width 1154 height 151
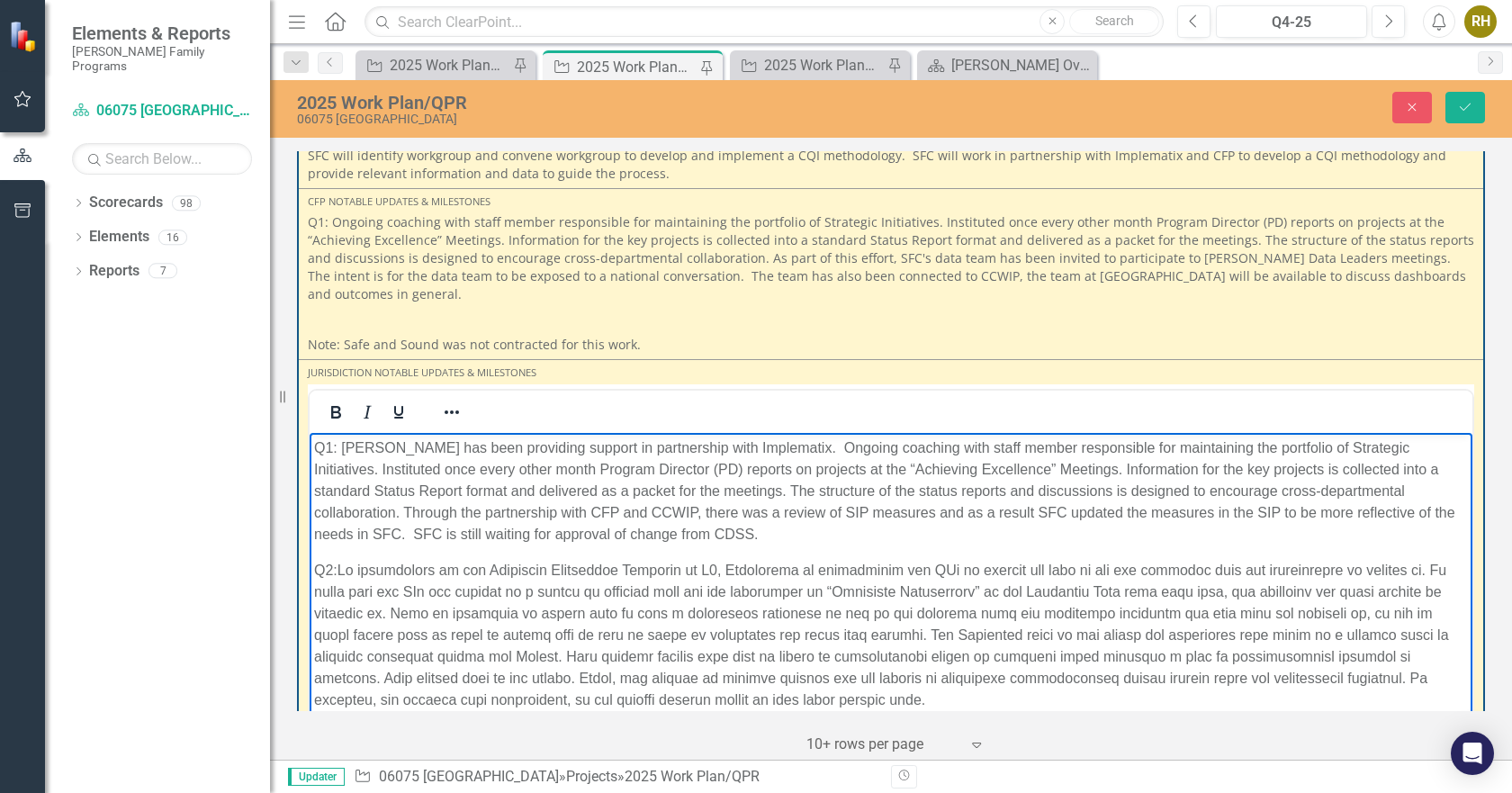
click at [911, 567] on p "Q2:" at bounding box center [890, 633] width 1154 height 151
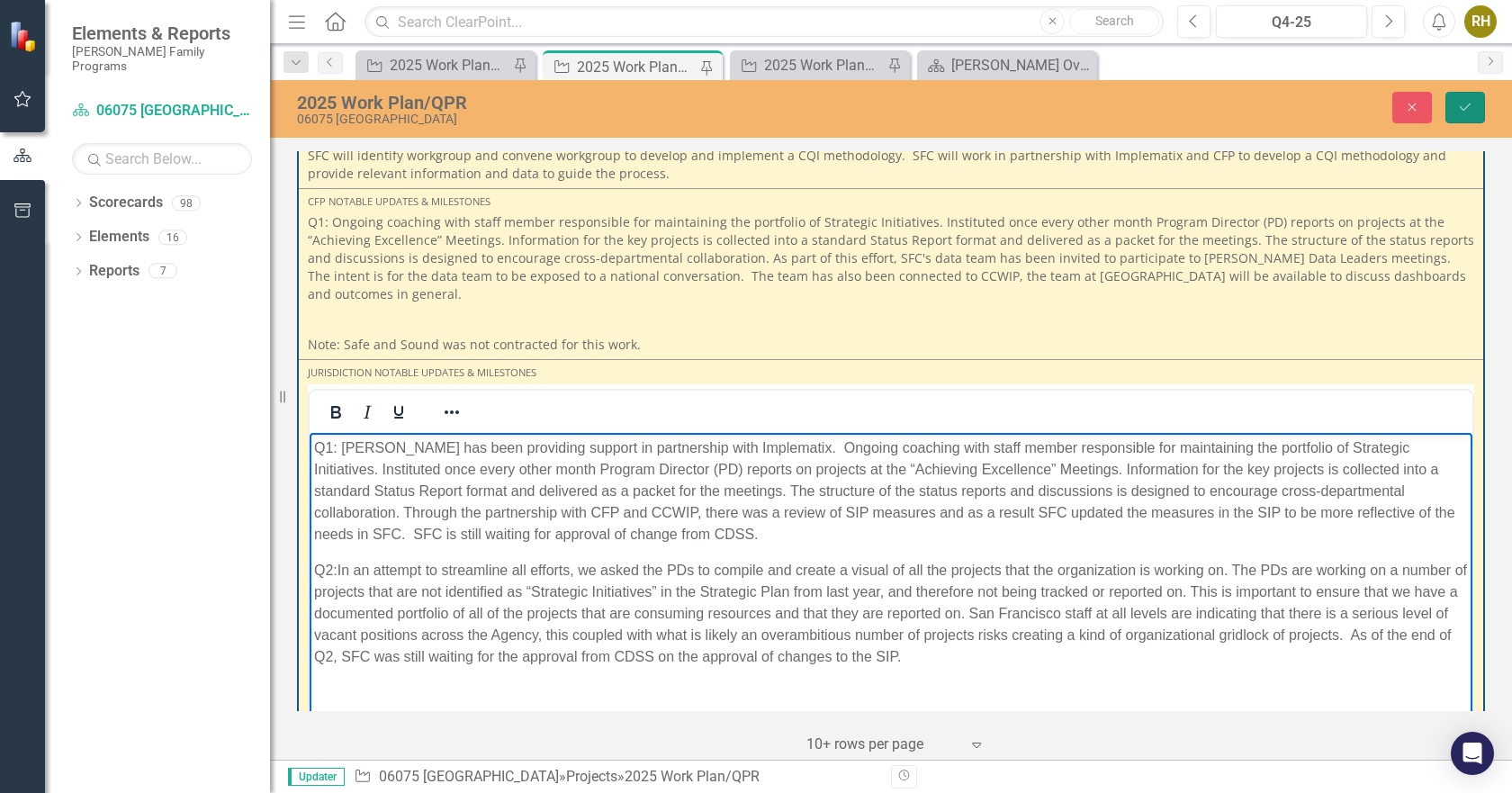
click at [1470, 112] on icon "Save" at bounding box center [1465, 107] width 16 height 13
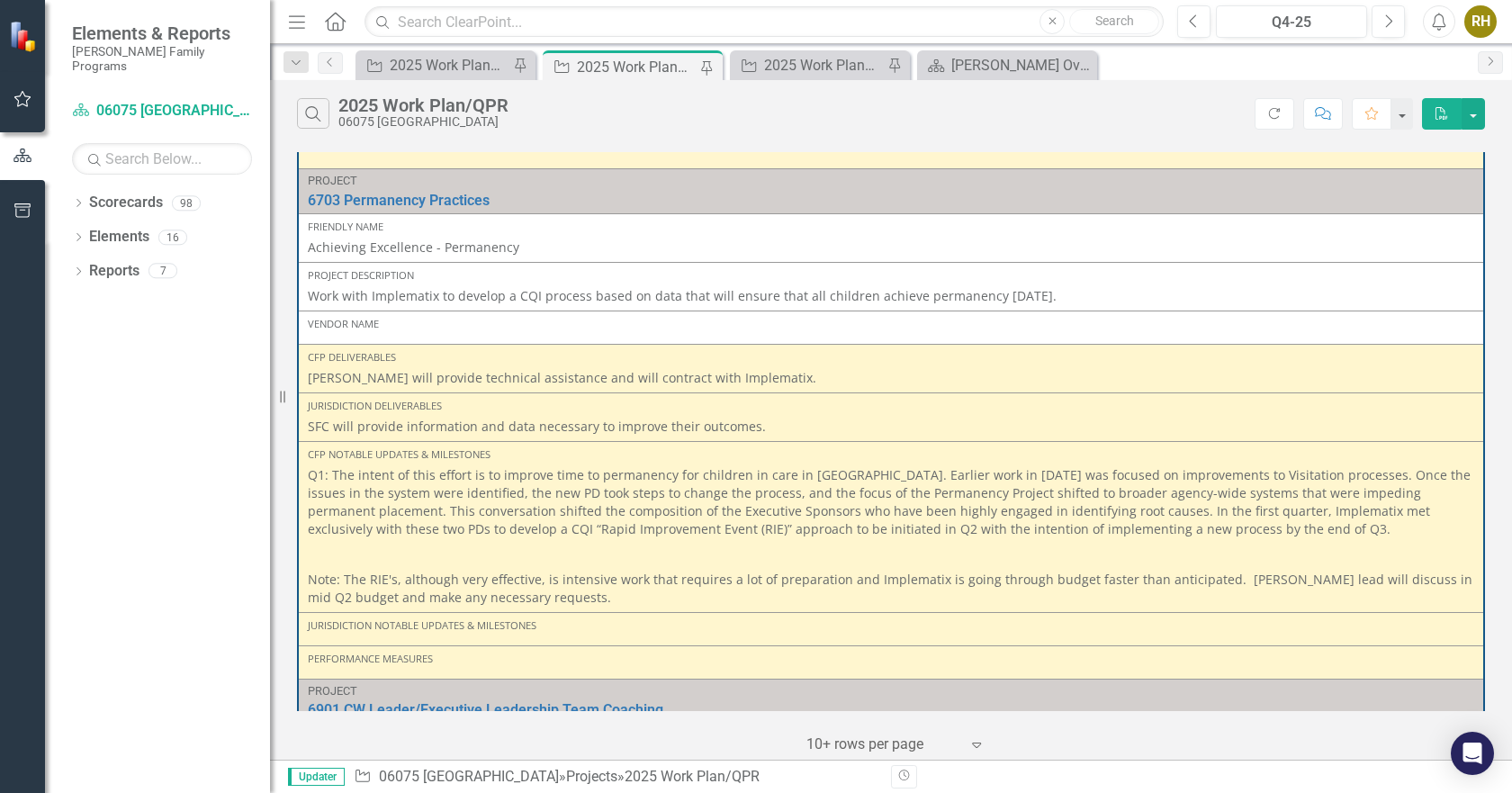
scroll to position [1663, 0]
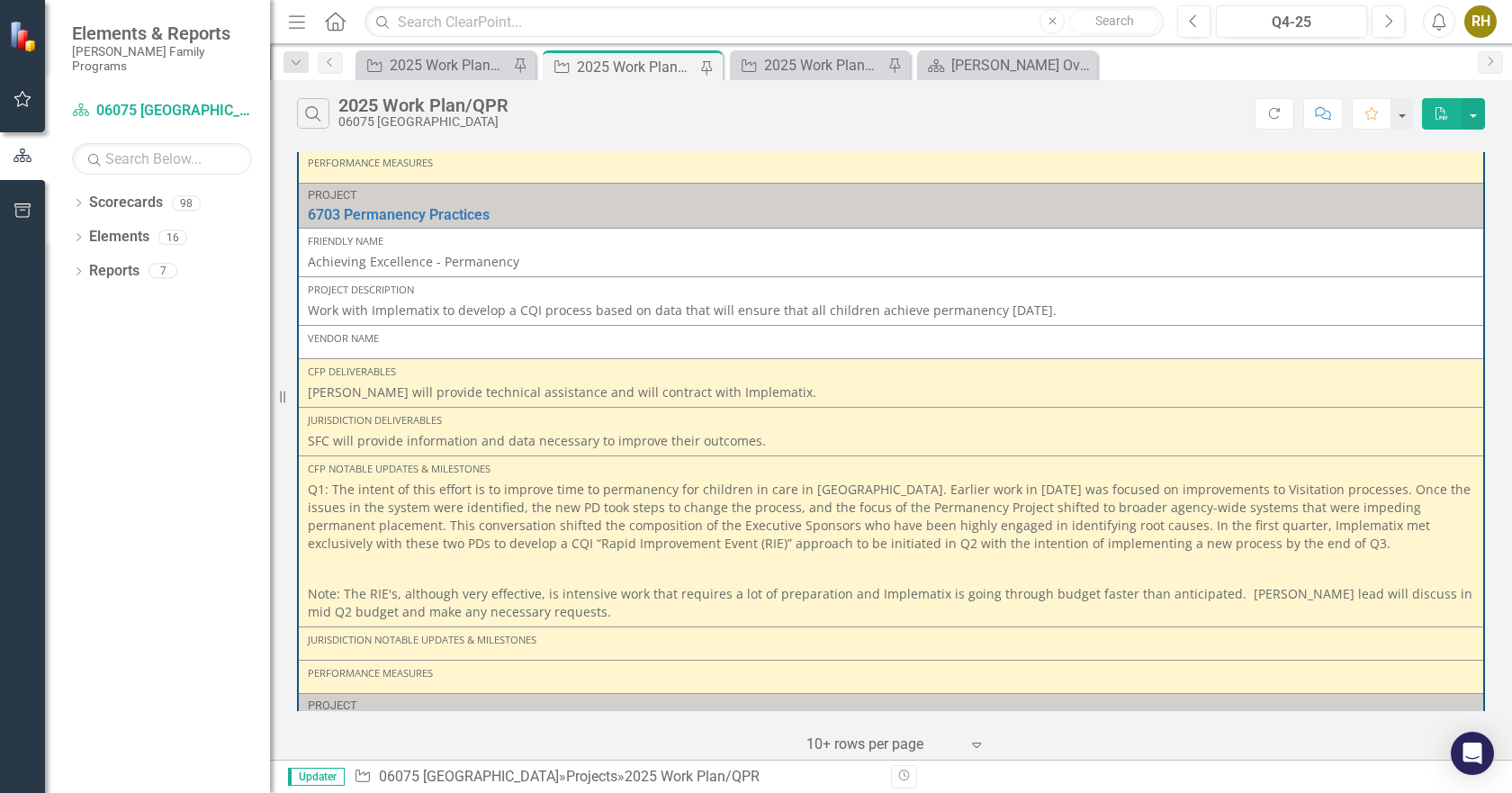
click at [1190, 511] on p "Q1: The intent of this effort is to improve time to permanency for children in …" at bounding box center [890, 518] width 1166 height 76
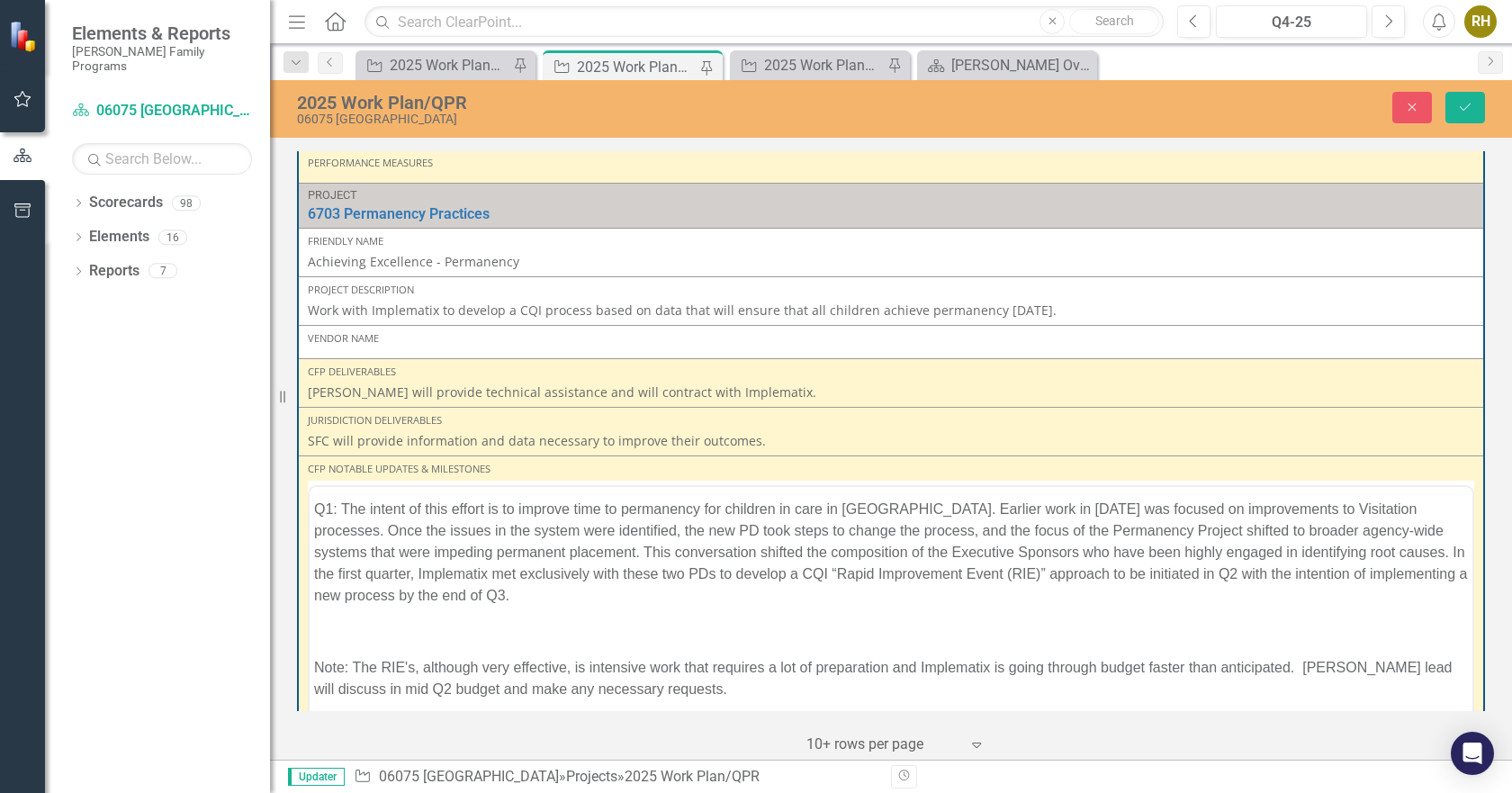
scroll to position [0, 0]
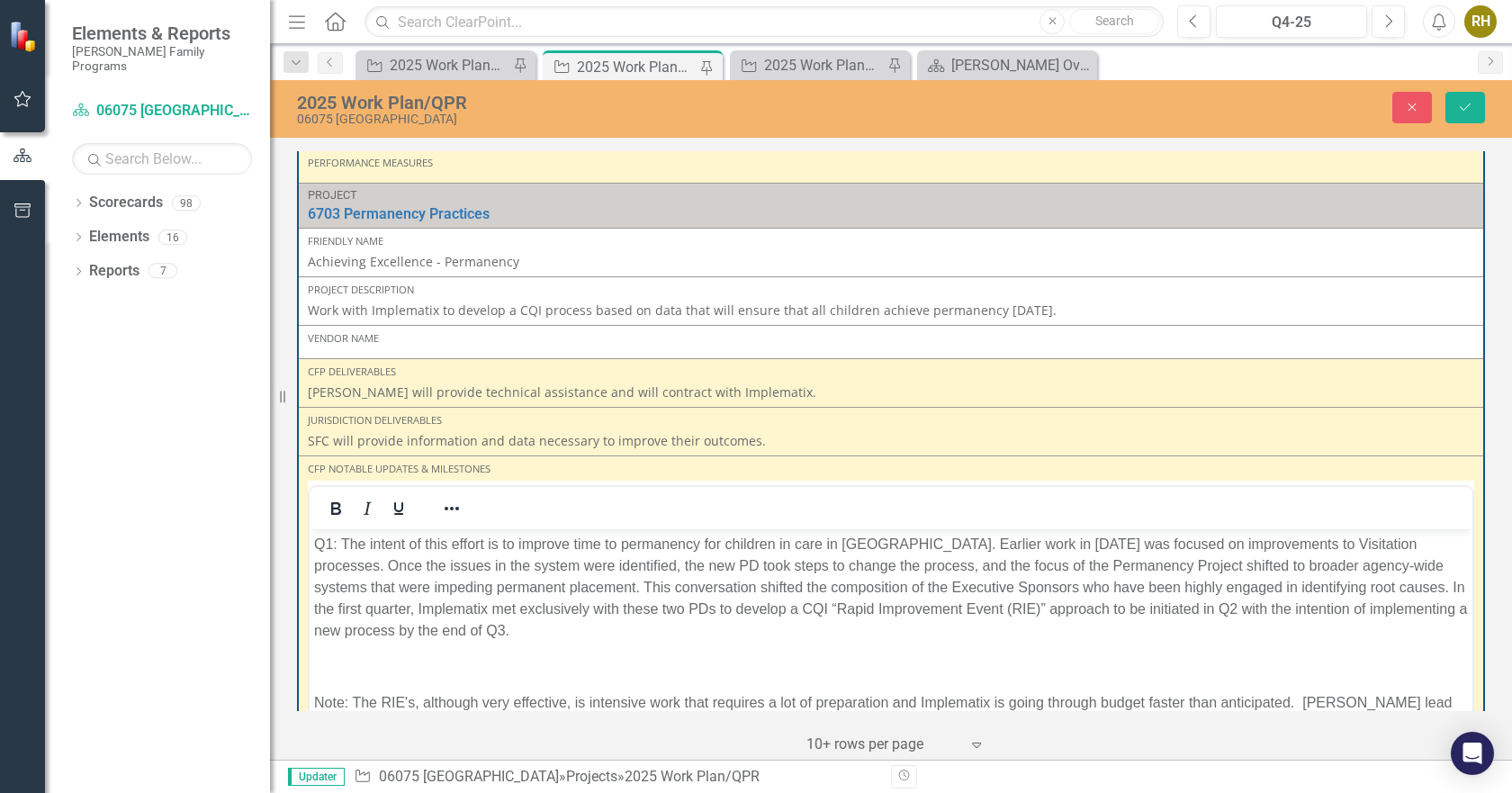
click at [532, 635] on p "Q1: The intent of this effort is to improve time to permanency for children in …" at bounding box center [890, 586] width 1154 height 108
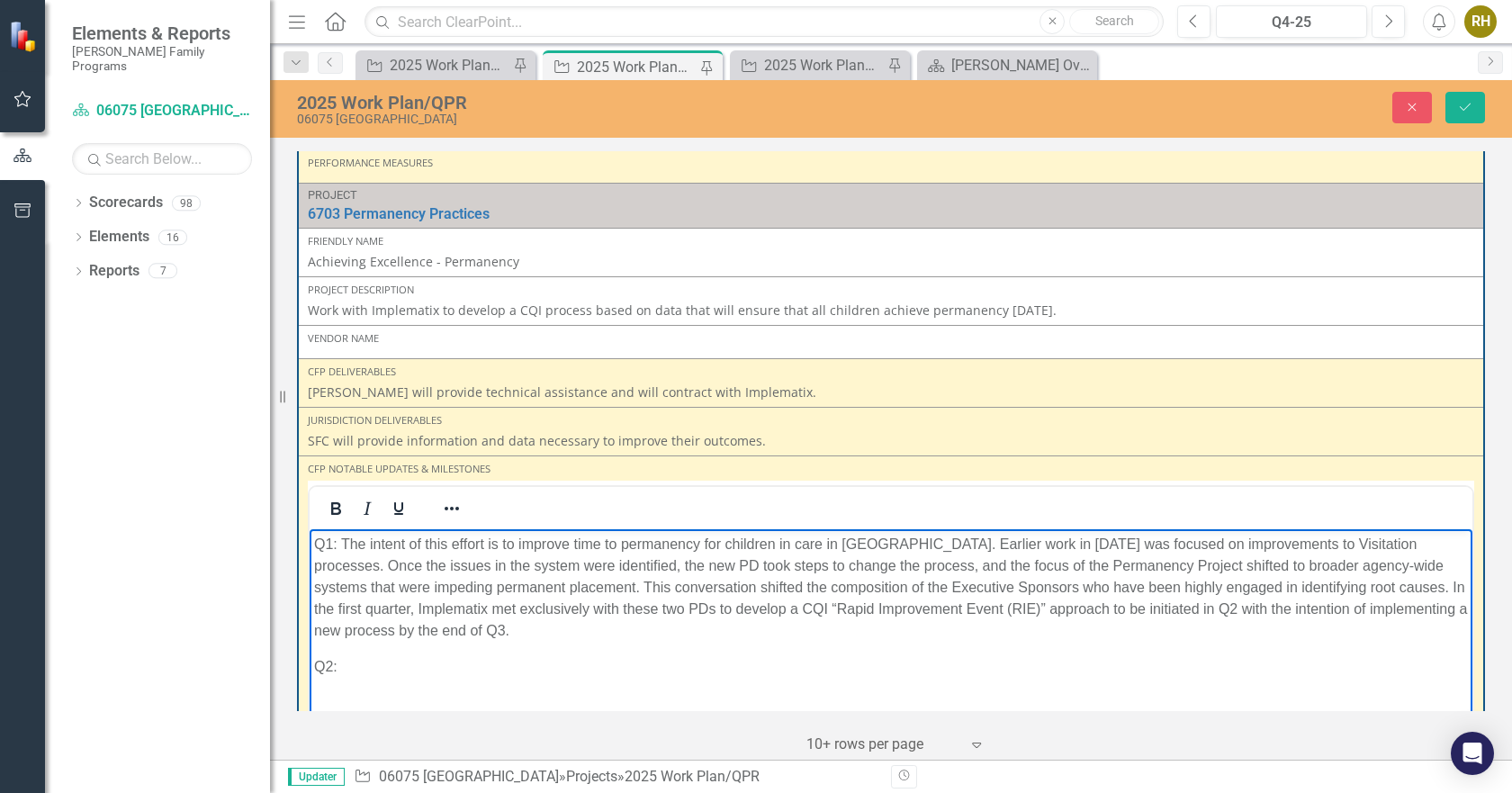
click at [315, 738] on p "Note: The RIE's, although very effective, is intensive work that requires a lot…" at bounding box center [890, 748] width 1154 height 43
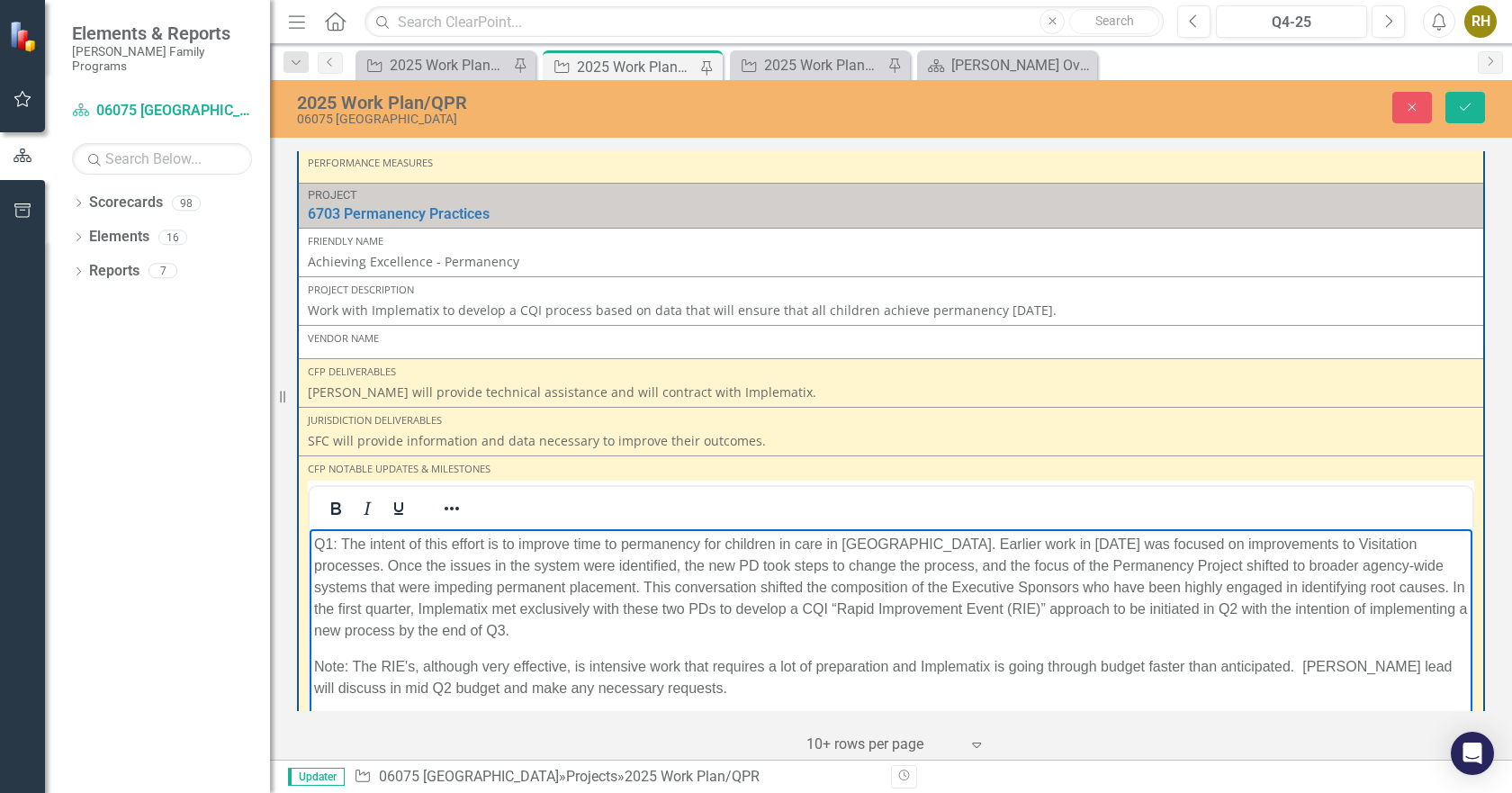
click at [674, 687] on p "Note: The RIE's, although very effective, is intensive work that requires a lot…" at bounding box center [890, 676] width 1154 height 43
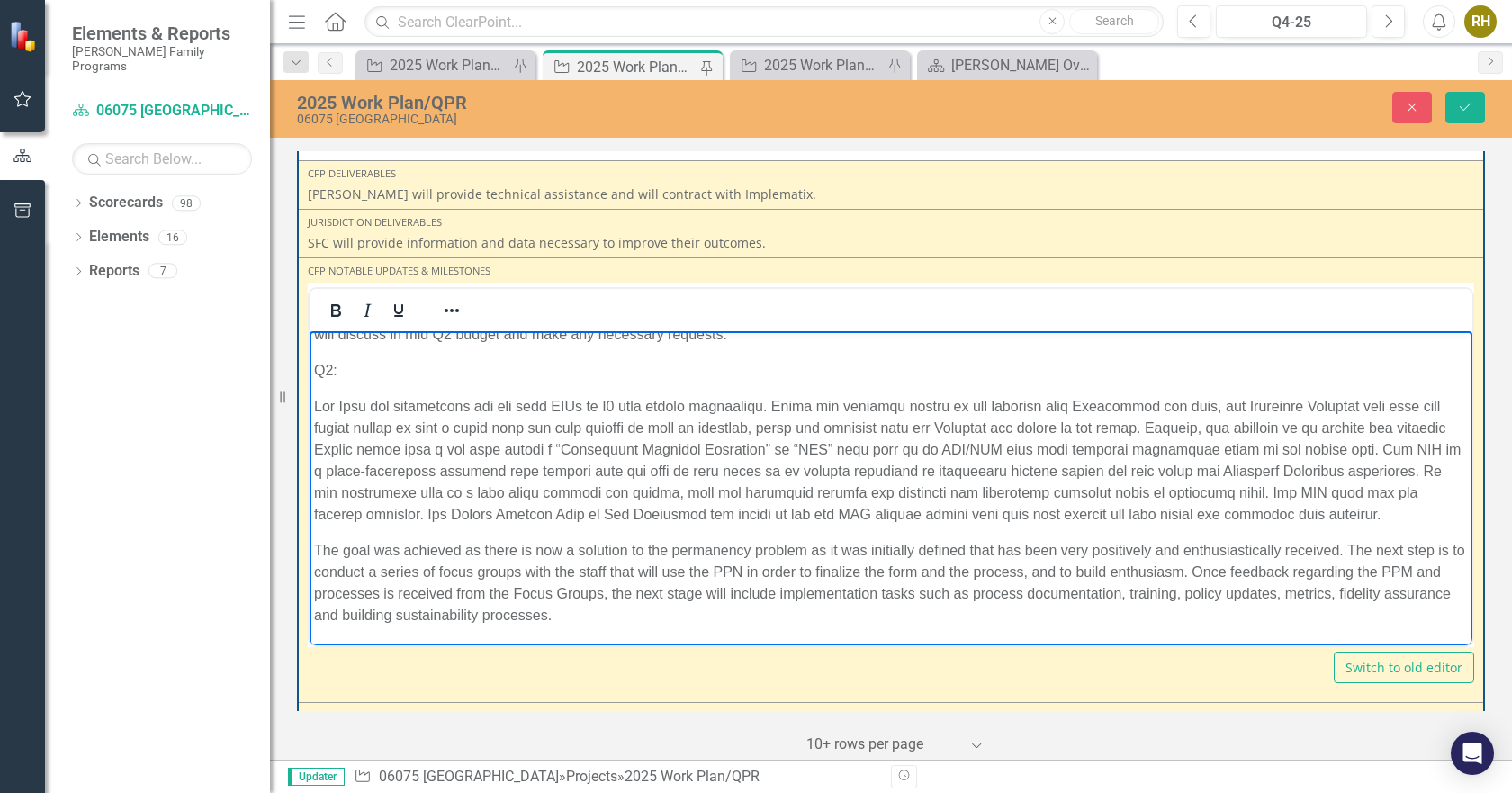
scroll to position [1857, 0]
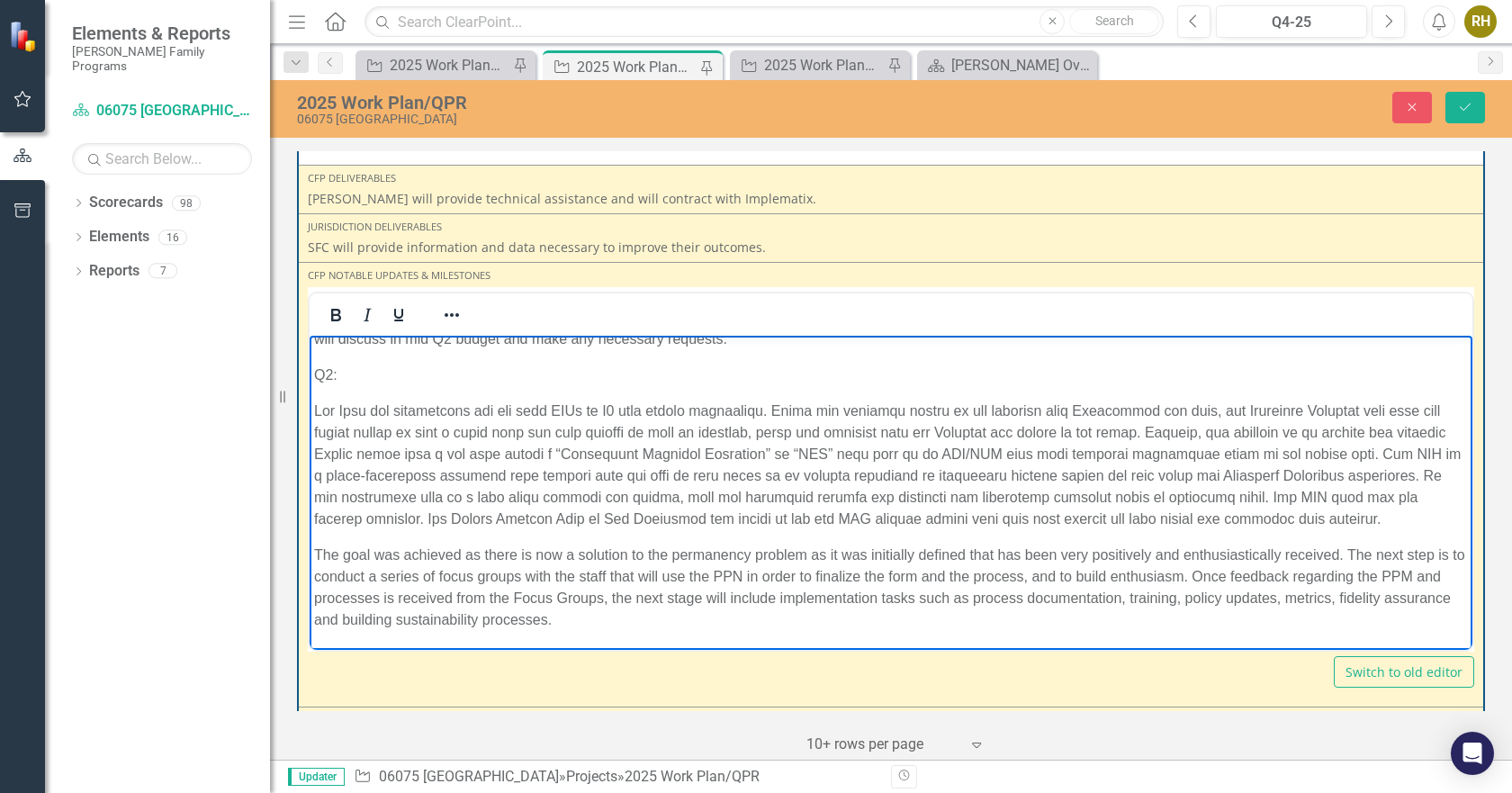
click at [315, 399] on p "Rich Text Area. Press ALT-0 for help." at bounding box center [890, 464] width 1154 height 130
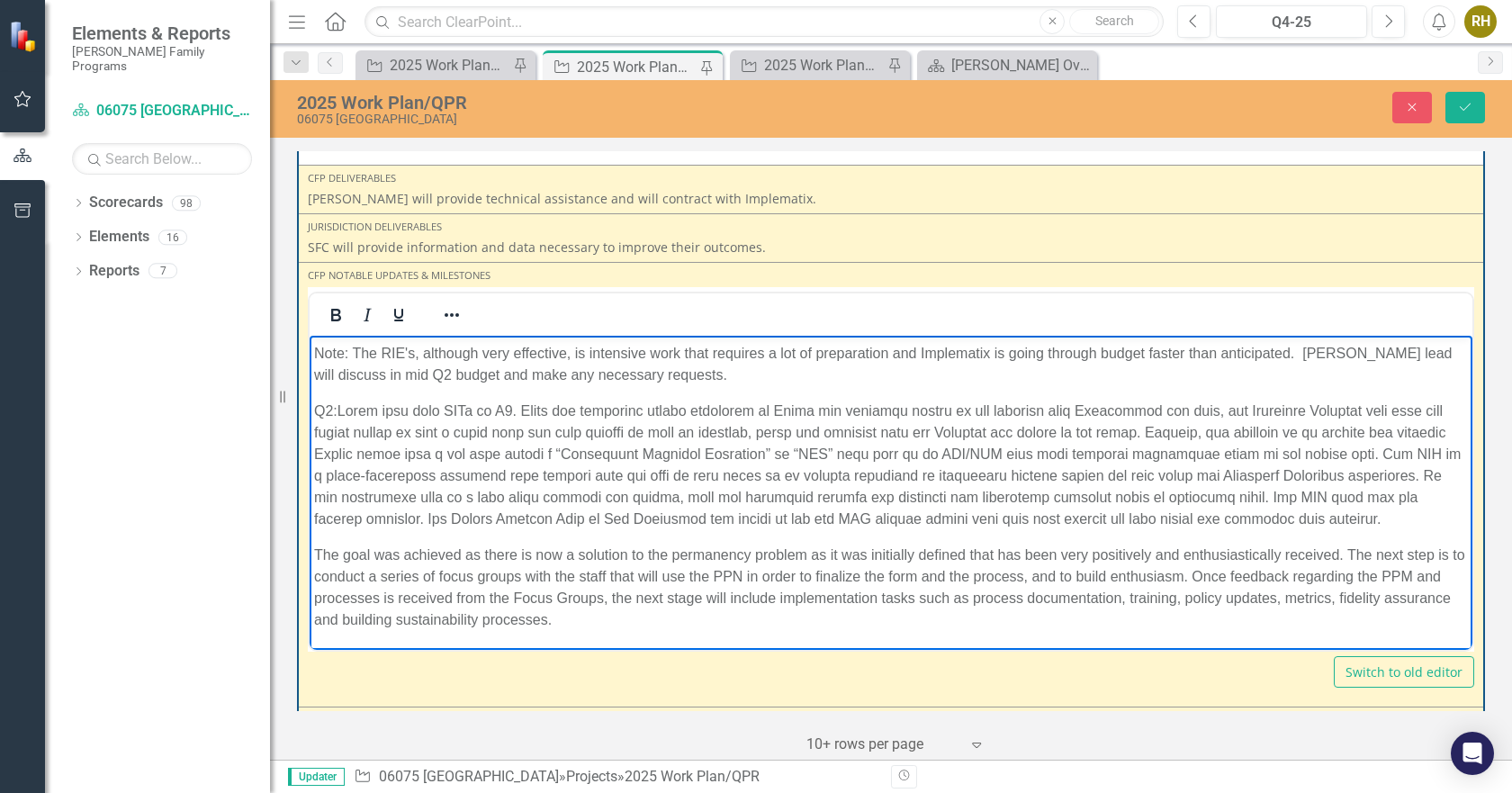
scroll to position [141, 0]
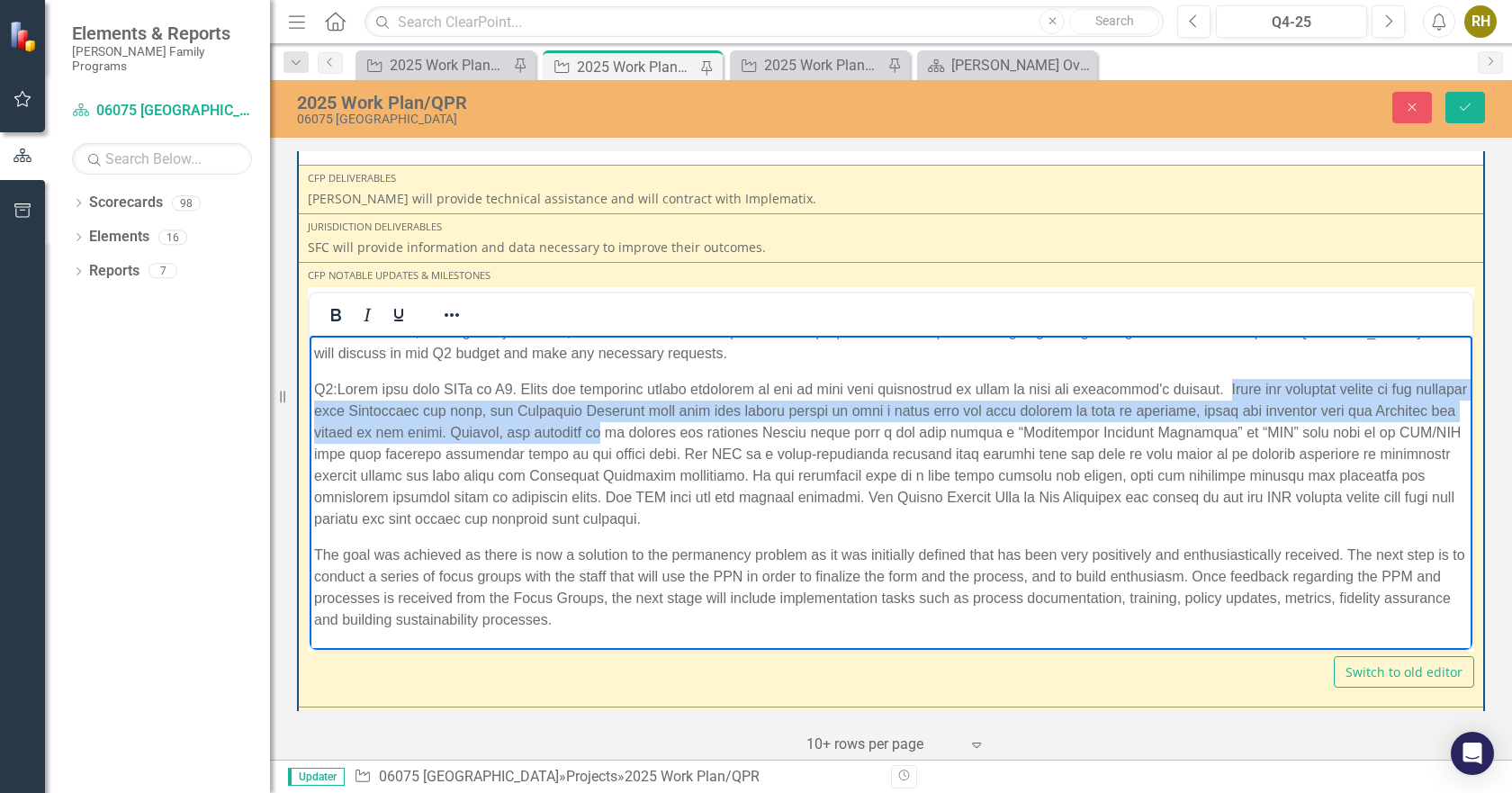
drag, startPoint x: 664, startPoint y: 432, endPoint x: 1265, endPoint y: 384, distance: 602.9
click at [1265, 384] on p "Q2:" at bounding box center [890, 452] width 1154 height 151
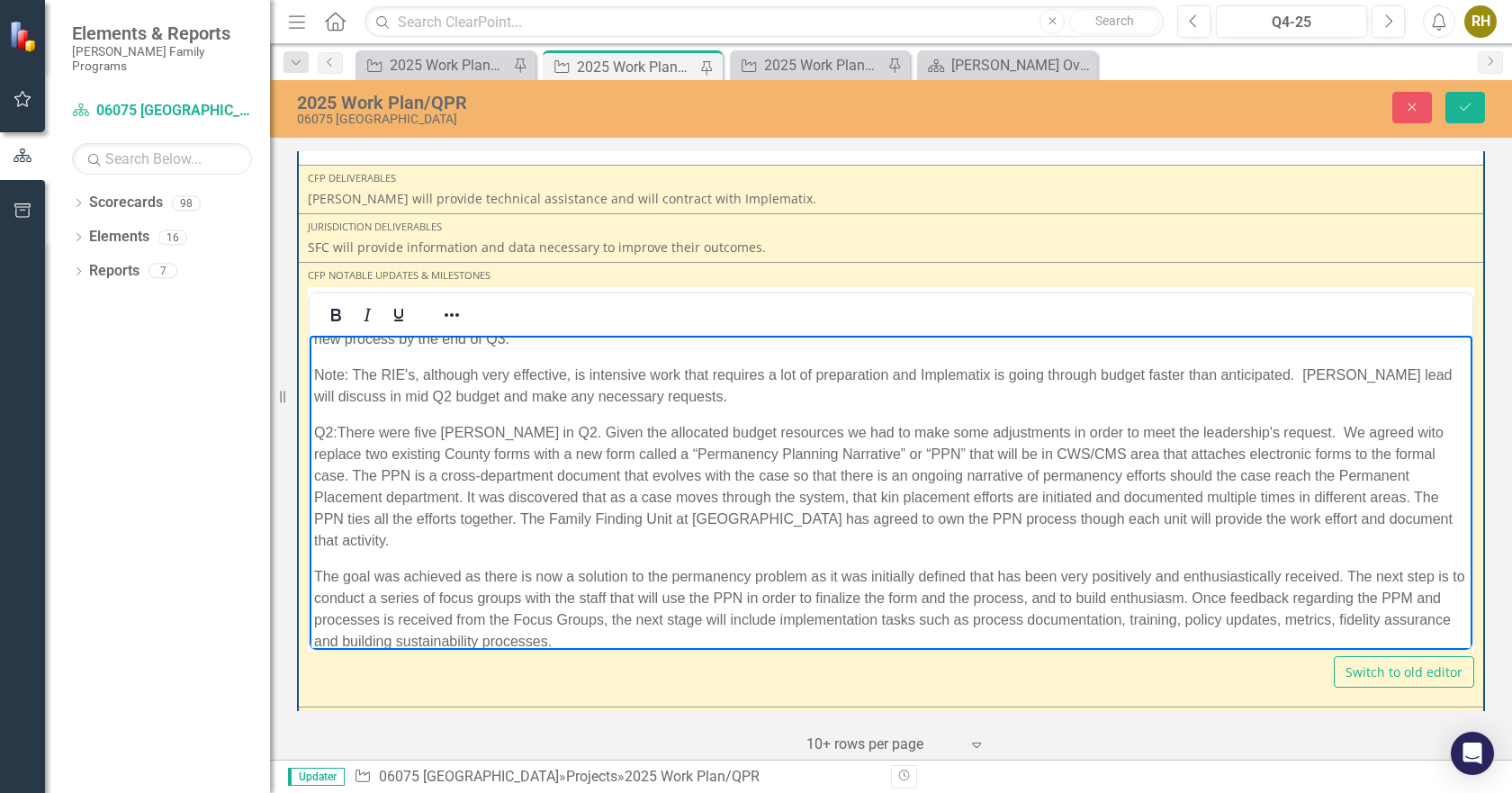
scroll to position [120, 0]
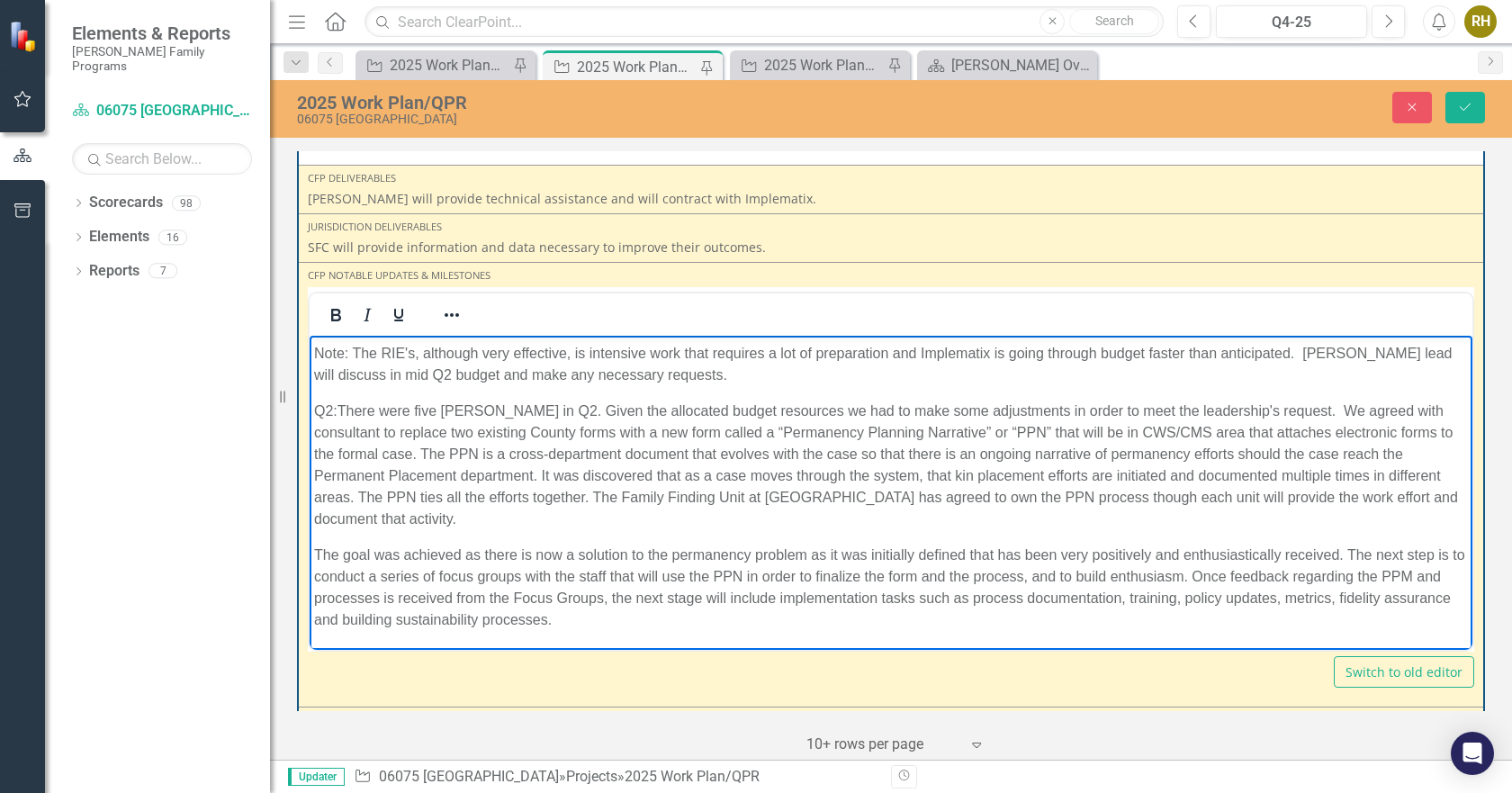
click at [376, 432] on p "Q2: There were five [PERSON_NAME] in Q2. Given the allocated budget resources w…" at bounding box center [890, 464] width 1154 height 130
click at [1352, 550] on p "The goal was achieved as there is now a solution to the permanency problem as i…" at bounding box center [890, 586] width 1154 height 86
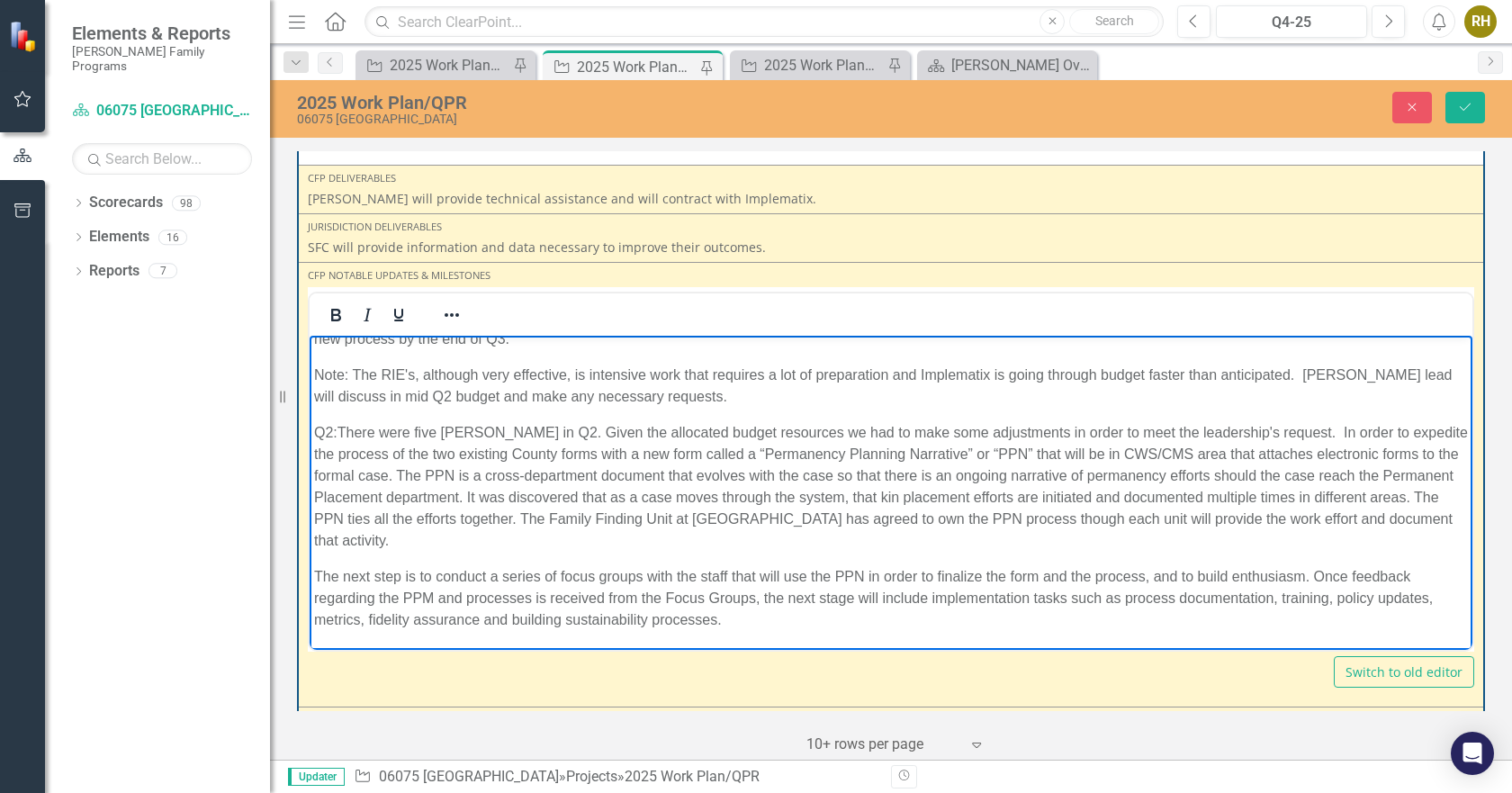
scroll to position [62, 0]
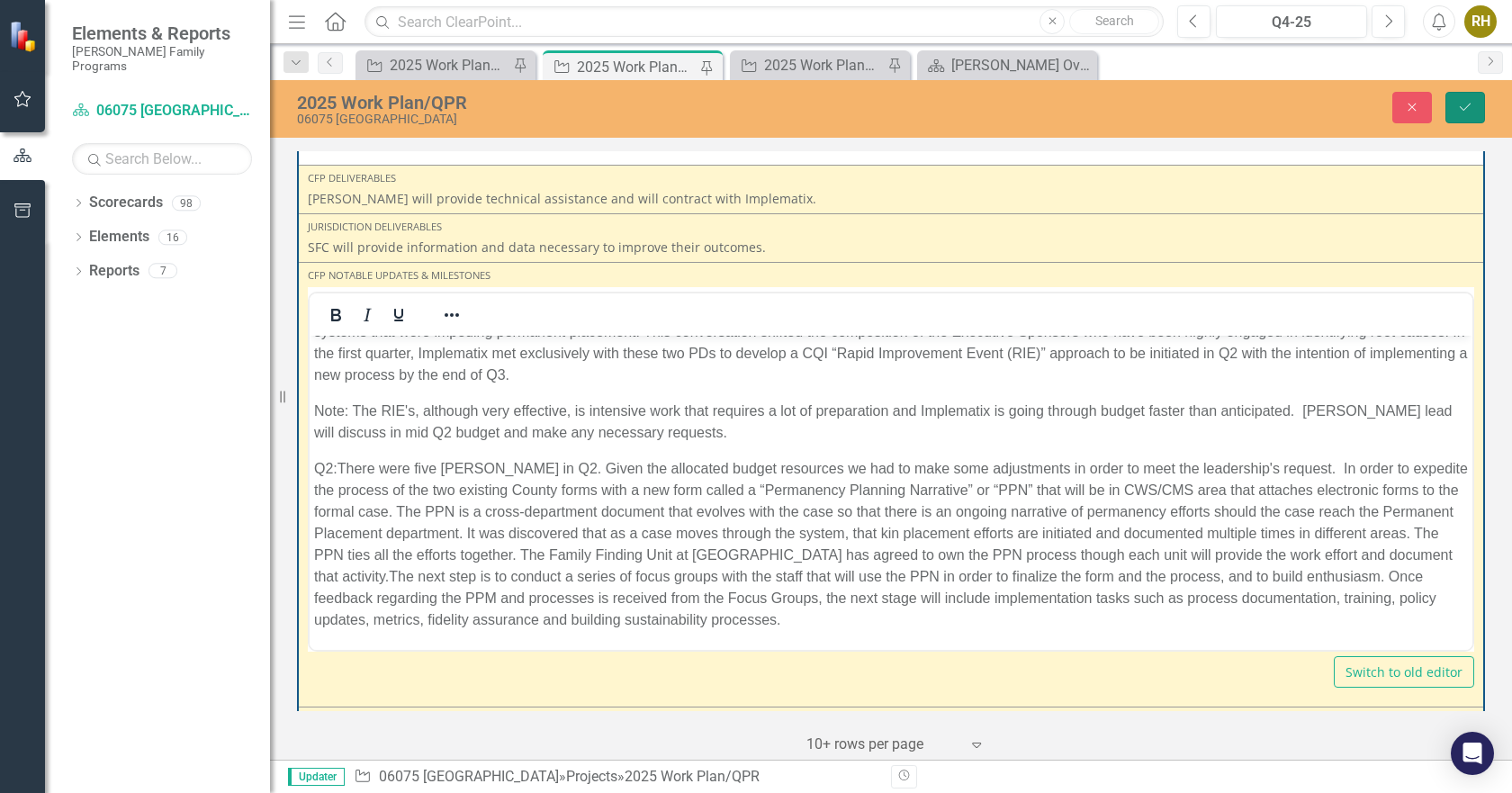
click at [1461, 103] on icon "Save" at bounding box center [1465, 107] width 16 height 13
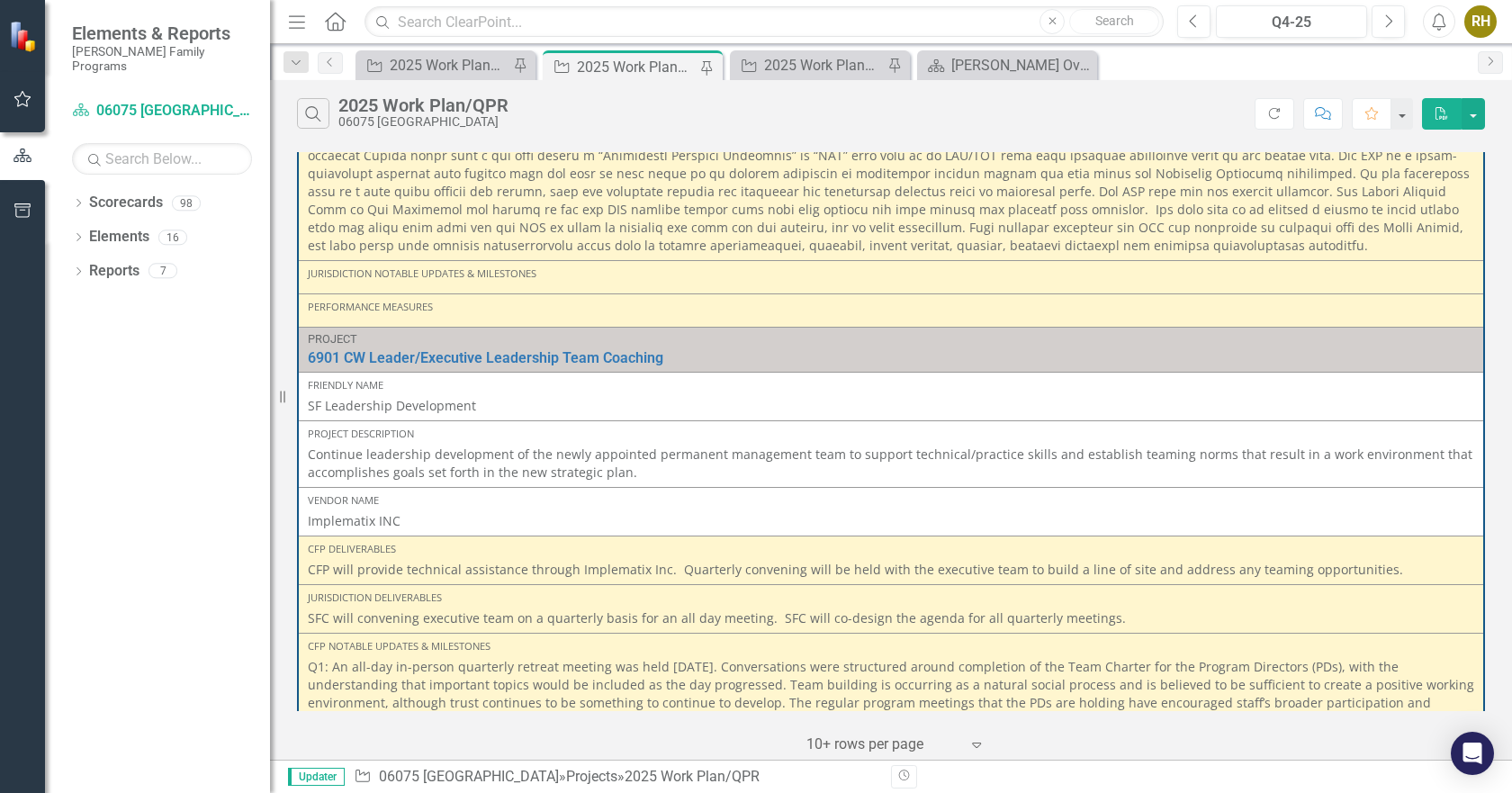
scroll to position [2245, 0]
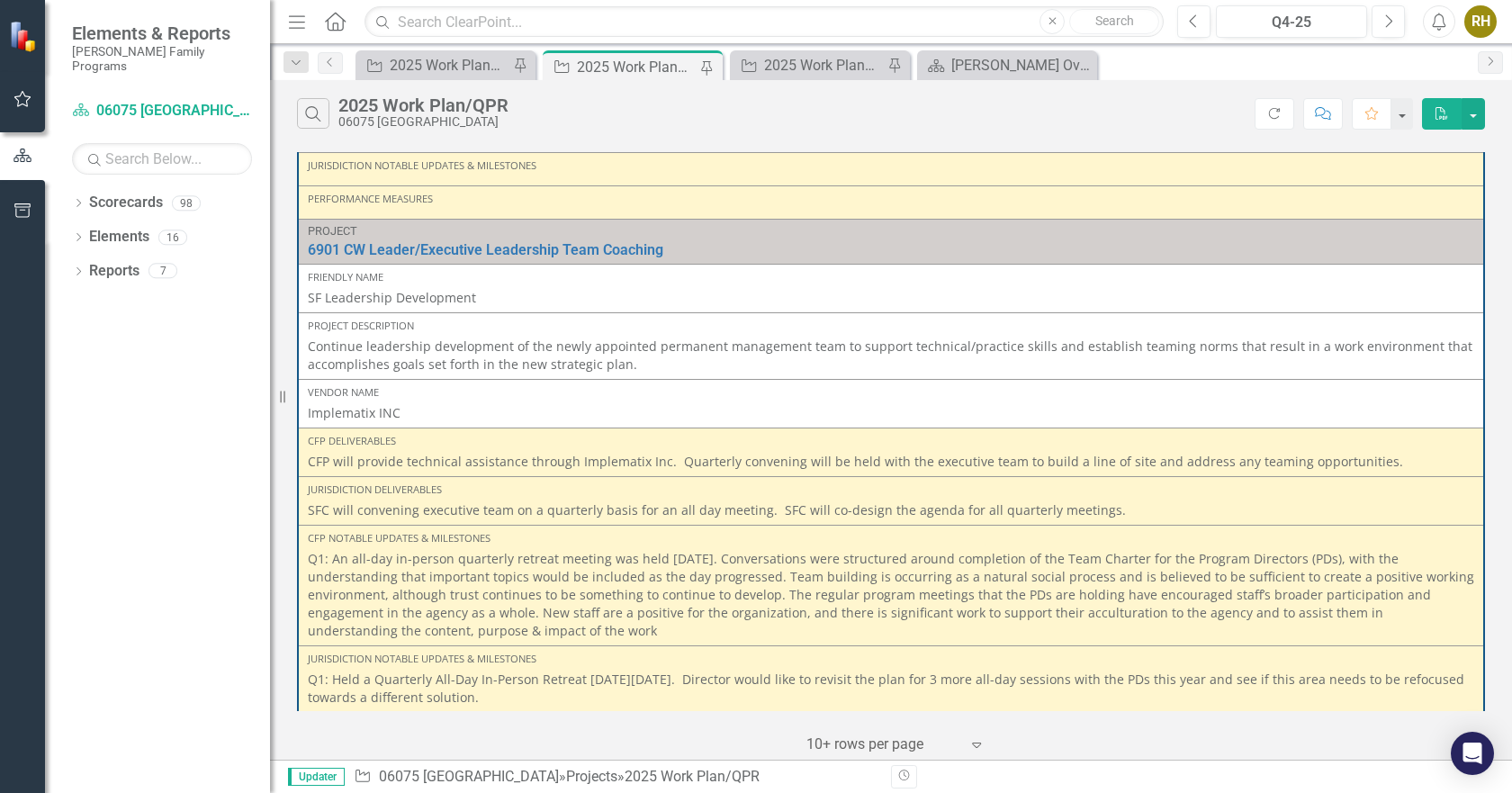
click at [563, 670] on p "Q1: Held a Quarterly All-Day In-Person Retreat [DATE][DATE]. Director would lik…" at bounding box center [890, 688] width 1166 height 36
click at [560, 670] on p "Q1: Held a Quarterly All-Day In-Person Retreat [DATE][DATE]. Director would lik…" at bounding box center [890, 688] width 1166 height 36
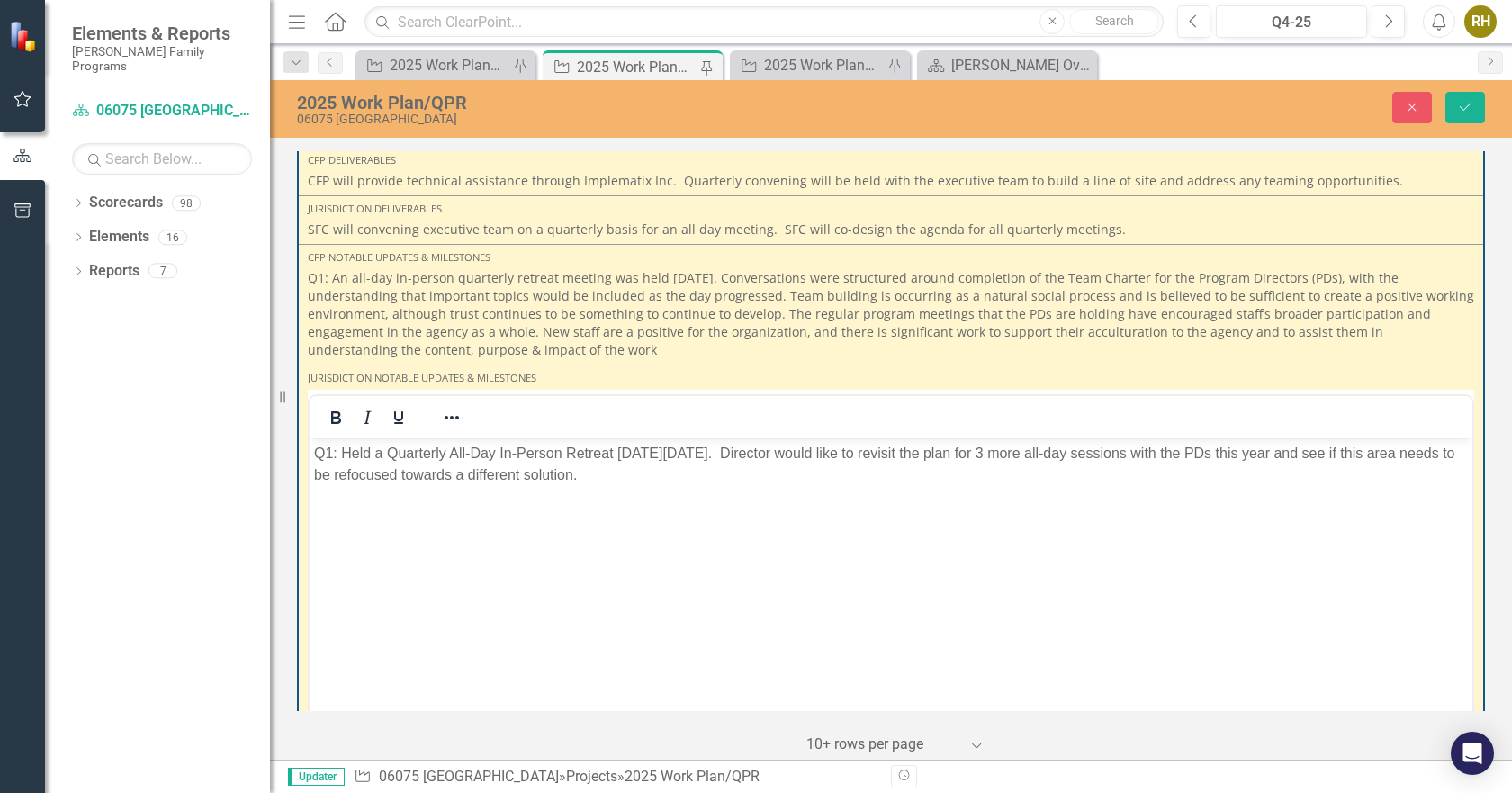
scroll to position [2556, 0]
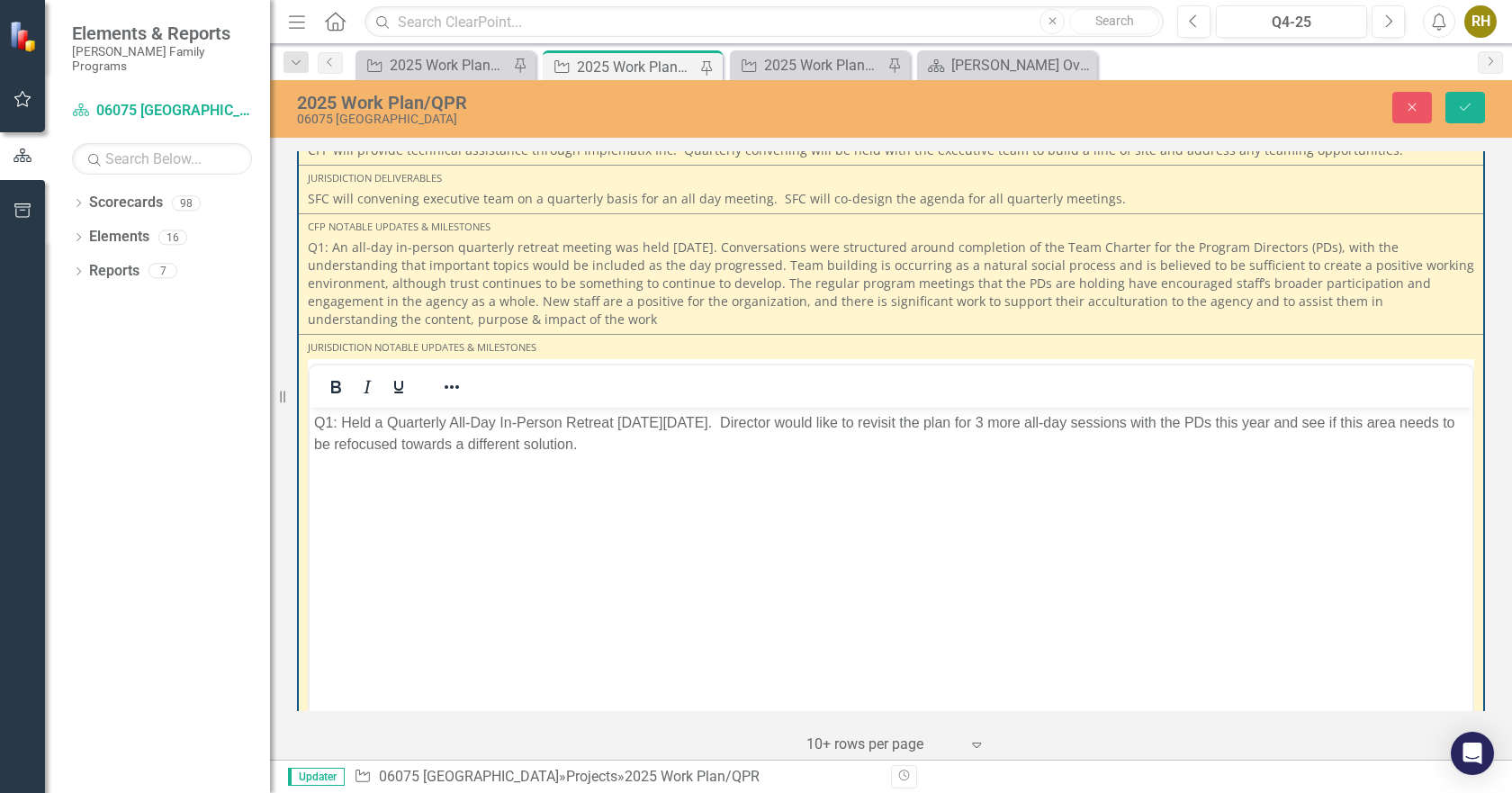
click at [661, 450] on p "Q1: Held a Quarterly All-Day In-Person Retreat [DATE][DATE]. Director would lik…" at bounding box center [890, 433] width 1154 height 43
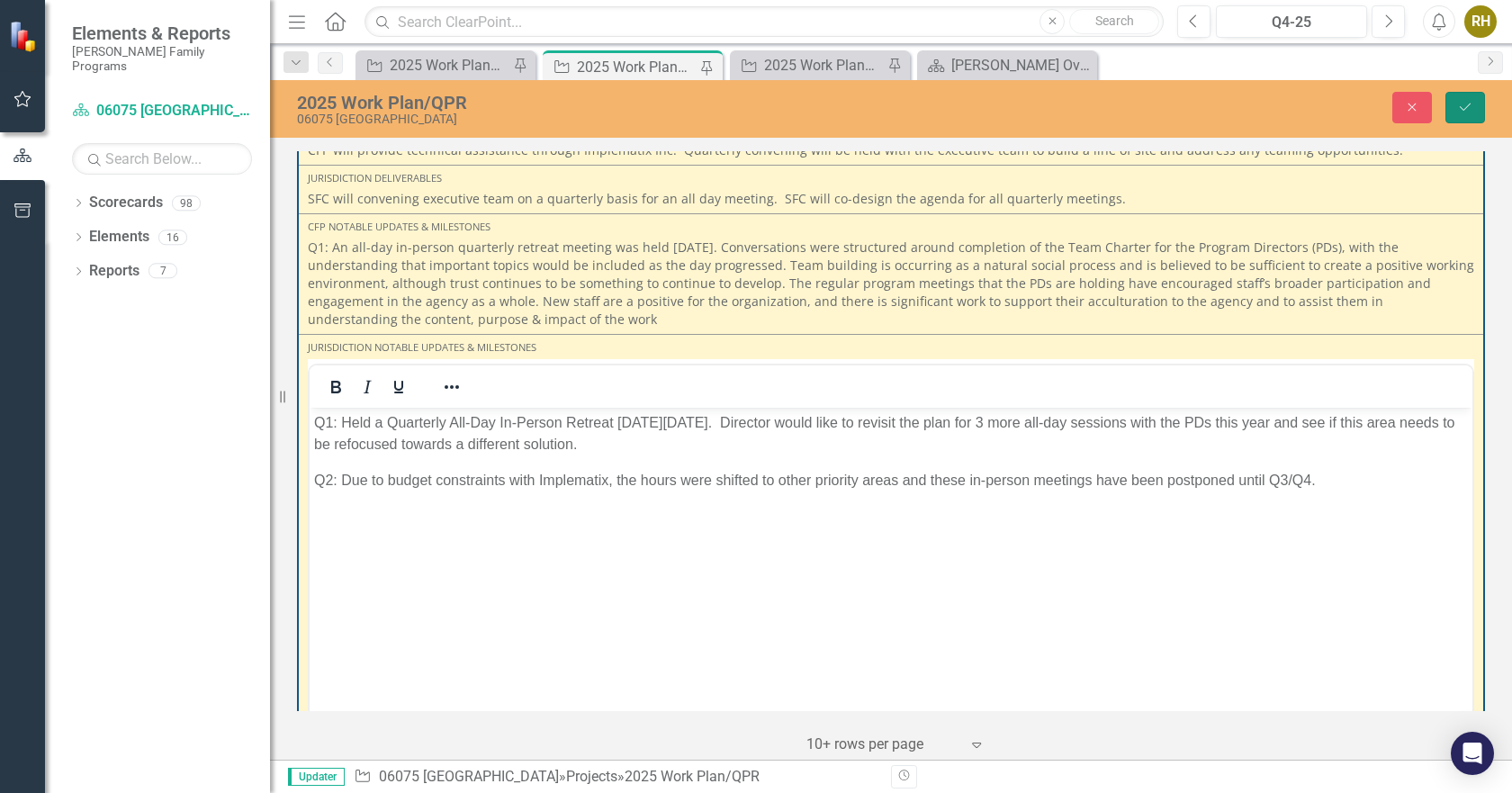
click at [1466, 101] on icon "Save" at bounding box center [1465, 107] width 16 height 13
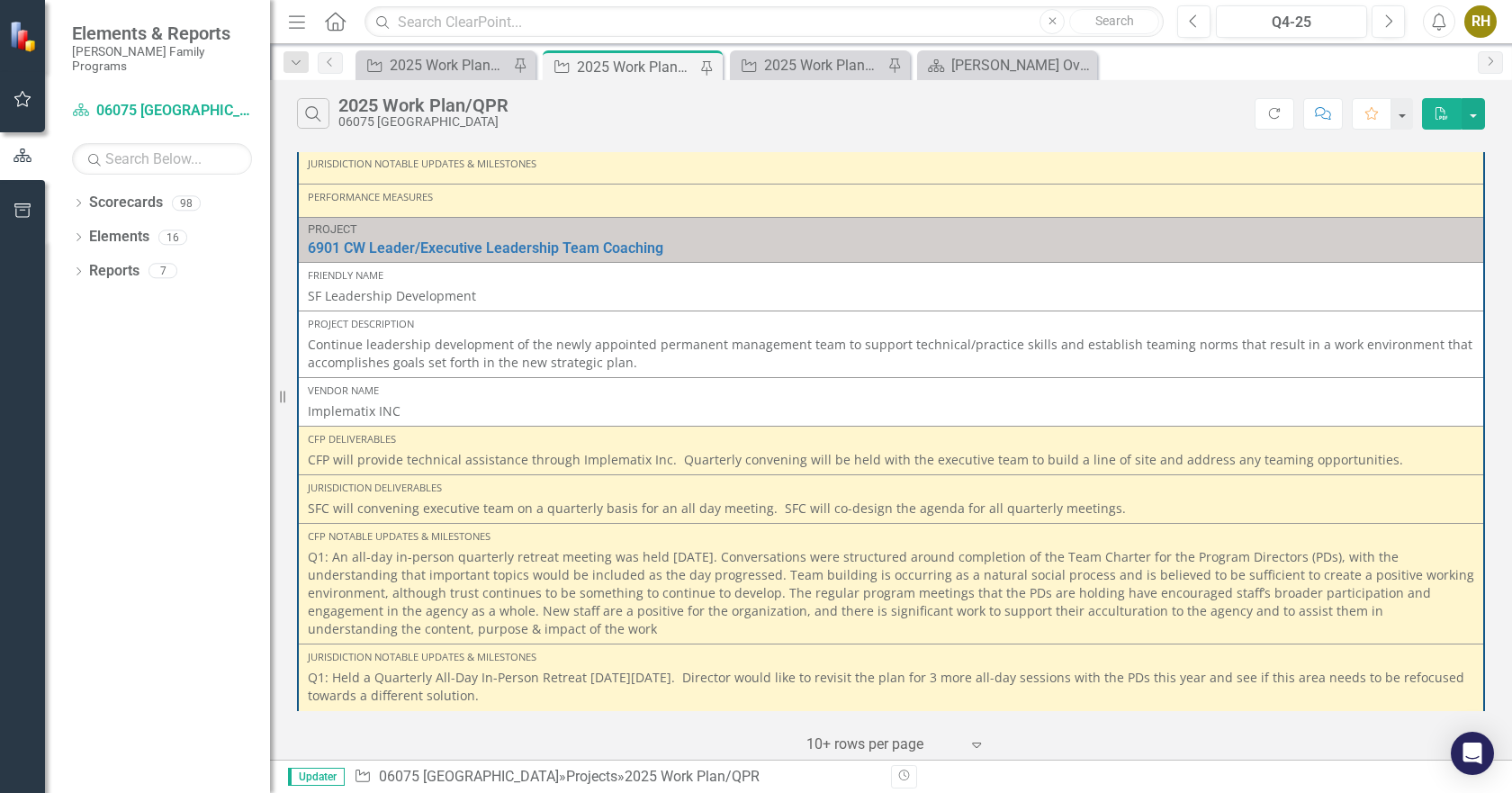
scroll to position [2266, 0]
